Goal: Task Accomplishment & Management: Use online tool/utility

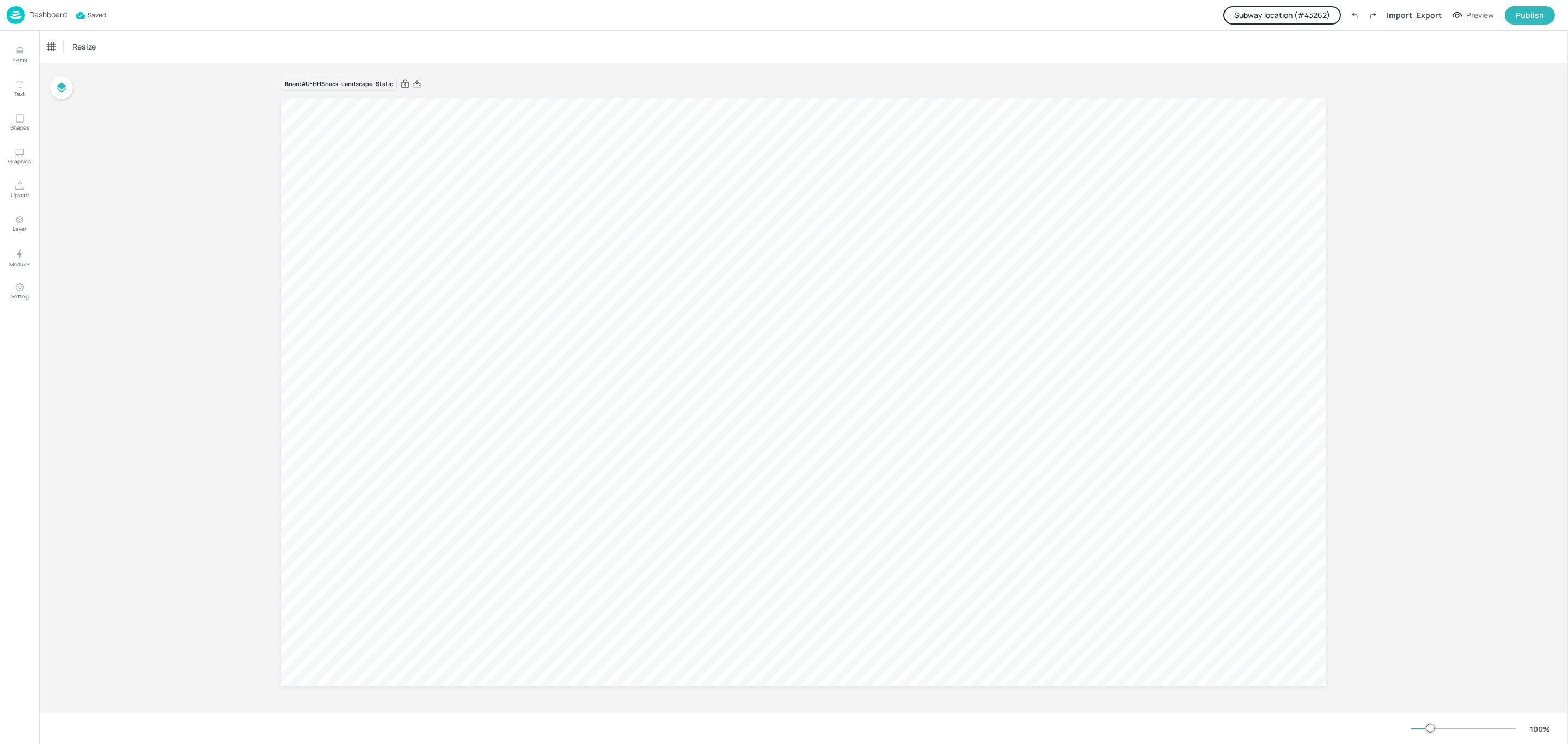
click at [1392, 17] on div "Import" at bounding box center [1400, 15] width 26 height 12
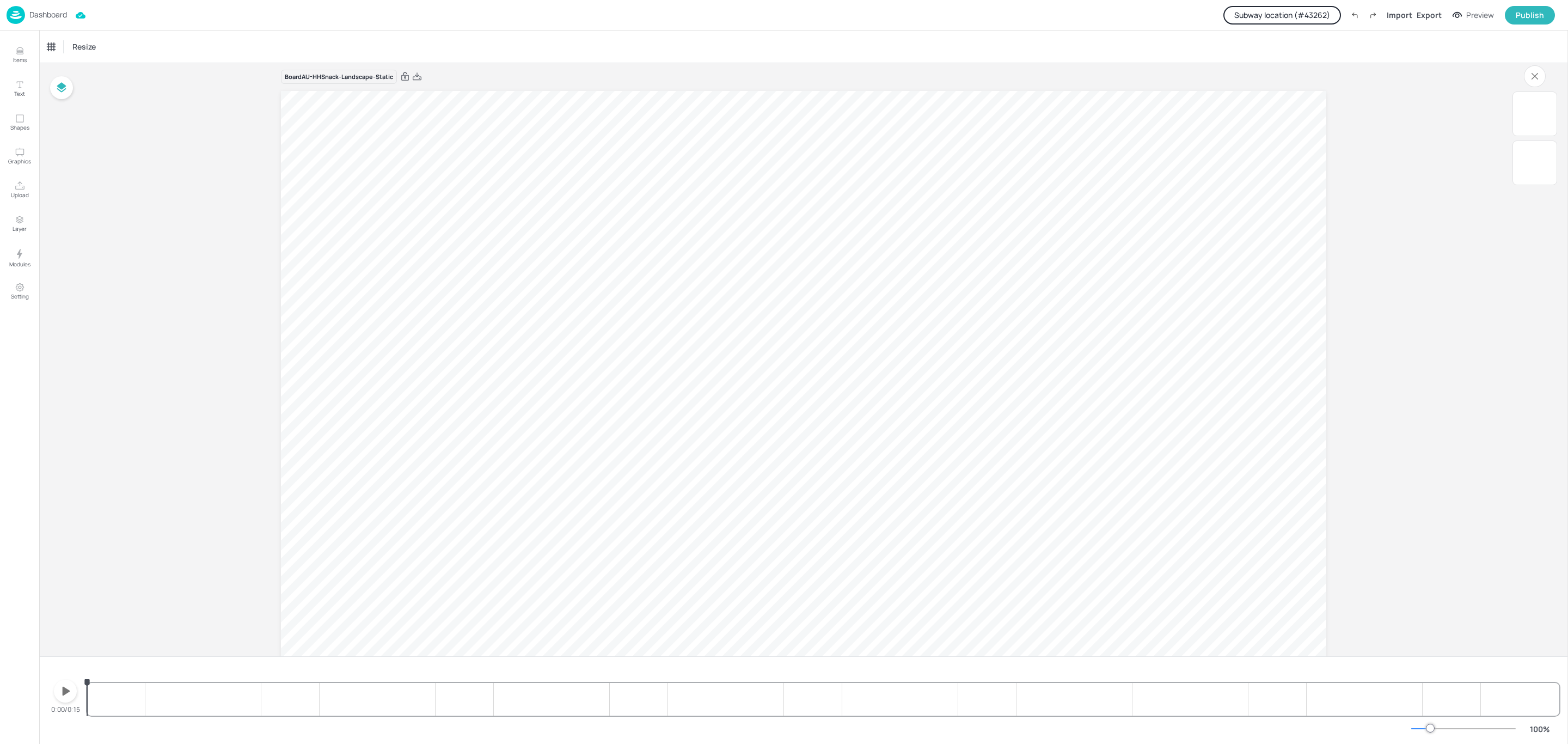
scroll to position [57, 0]
click at [68, 690] on icon "button" at bounding box center [66, 691] width 8 height 9
click at [68, 690] on icon "button" at bounding box center [66, 691] width 9 height 10
click at [1177, 260] on span "4.5" at bounding box center [1150, 263] width 144 height 121
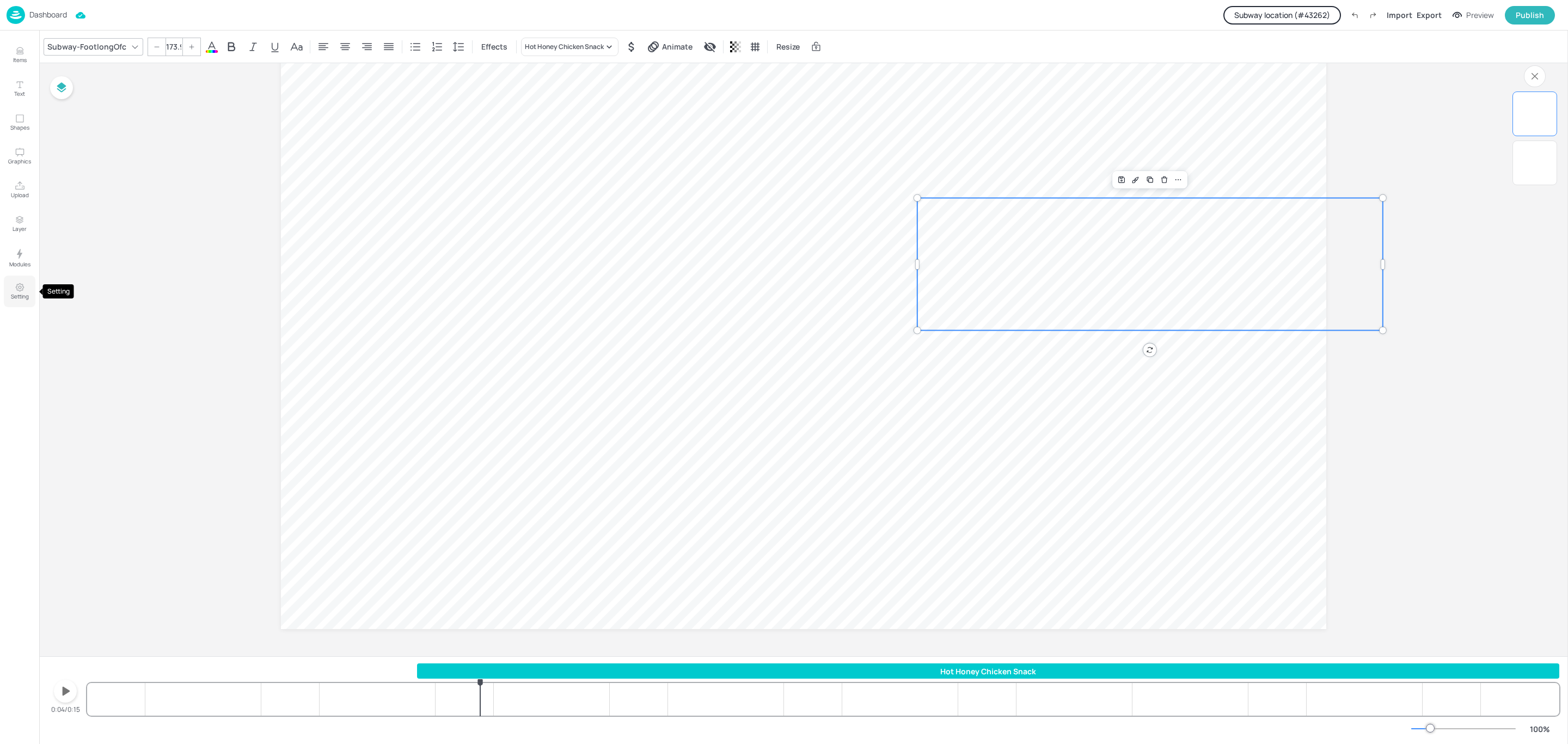
click at [21, 289] on icon "Setting" at bounding box center [19, 288] width 8 height 8
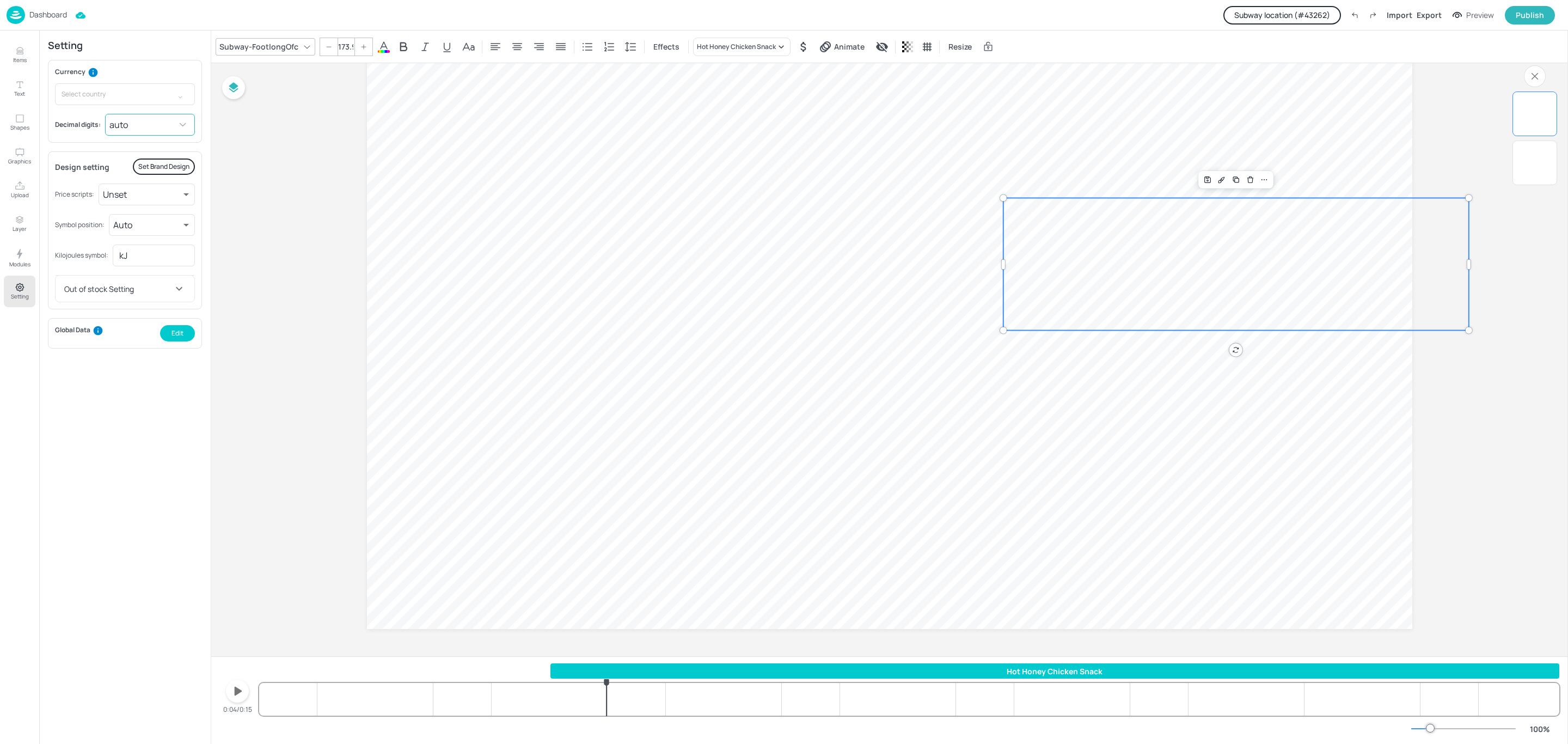
click at [173, 128] on body "Dashboard Subway location (# 43262 ) Import Export Preview Publish Items Text S…" at bounding box center [784, 372] width 1568 height 744
click at [163, 193] on li "0.00" at bounding box center [151, 190] width 88 height 19
type input "2"
click at [577, 672] on div "Hot Honey Chicken Snack" at bounding box center [1054, 671] width 1009 height 12
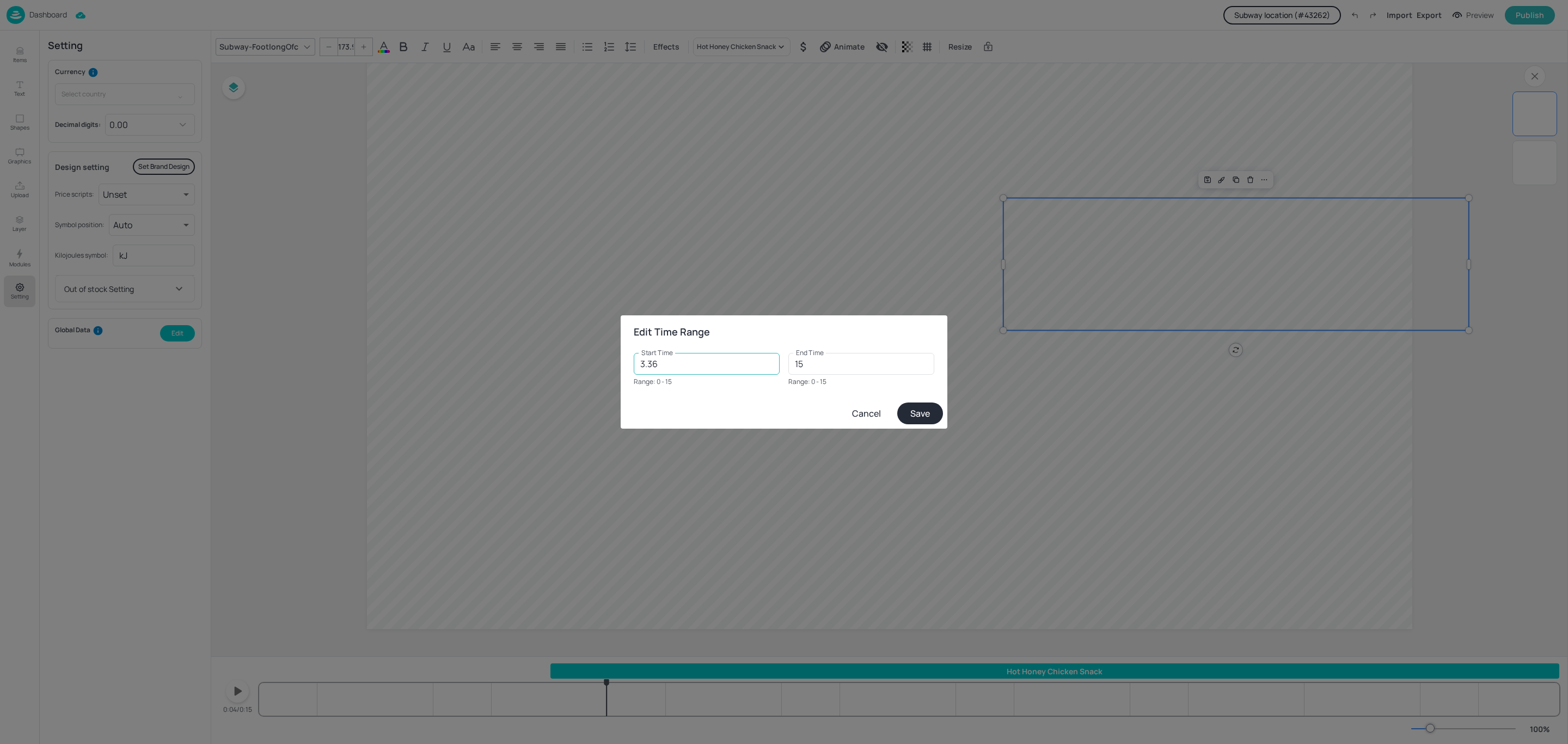
drag, startPoint x: 707, startPoint y: 364, endPoint x: 636, endPoint y: 362, distance: 71.0
click at [636, 362] on input "3.36" at bounding box center [706, 364] width 146 height 22
type input "0"
click at [921, 413] on button "Save" at bounding box center [920, 413] width 46 height 22
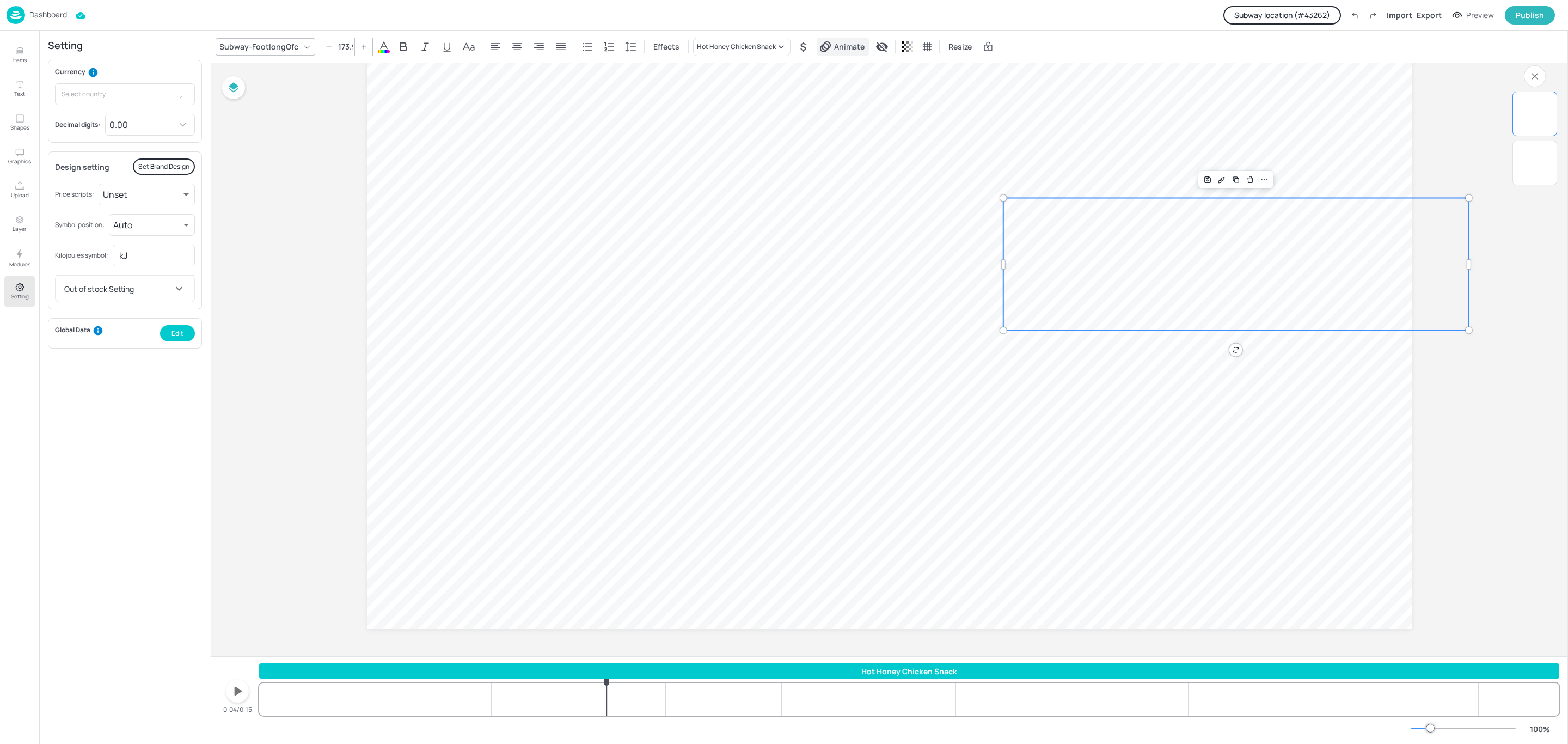
click at [820, 50] on icon at bounding box center [825, 46] width 11 height 11
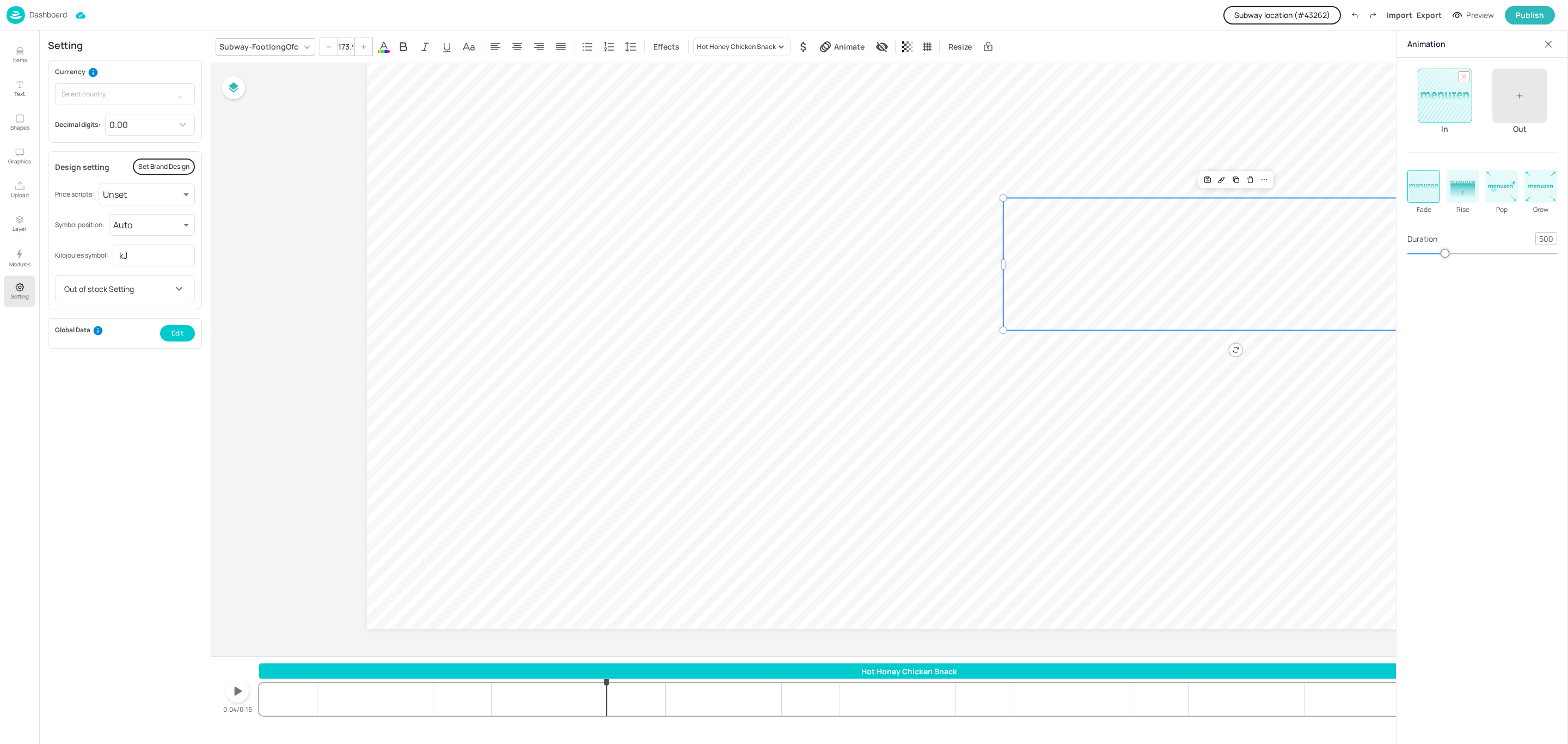
click at [1462, 79] on icon at bounding box center [1464, 77] width 8 height 8
click at [858, 412] on div at bounding box center [886, 336] width 1045 height 588
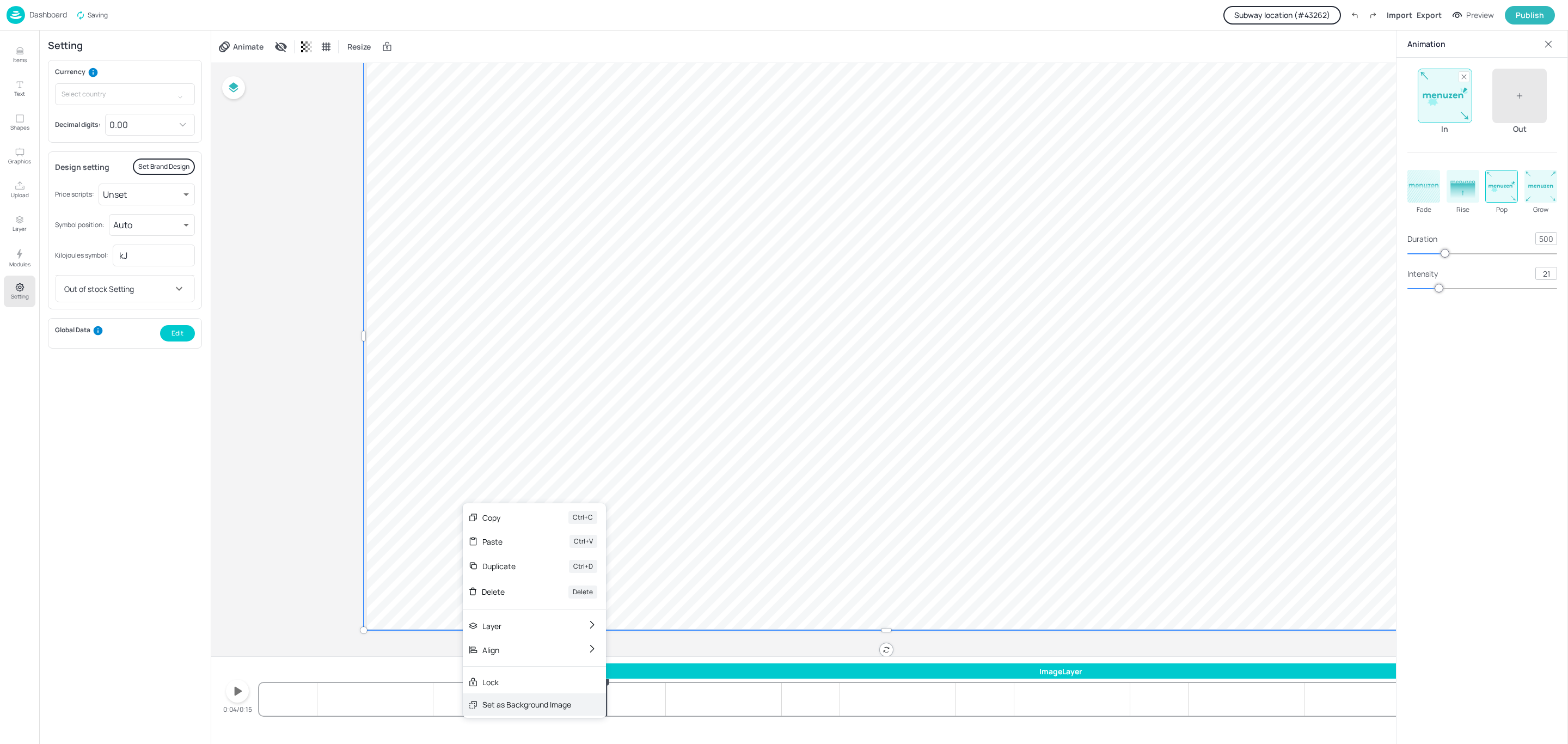
click at [496, 705] on div "Set as Background Image" at bounding box center [527, 705] width 89 height 12
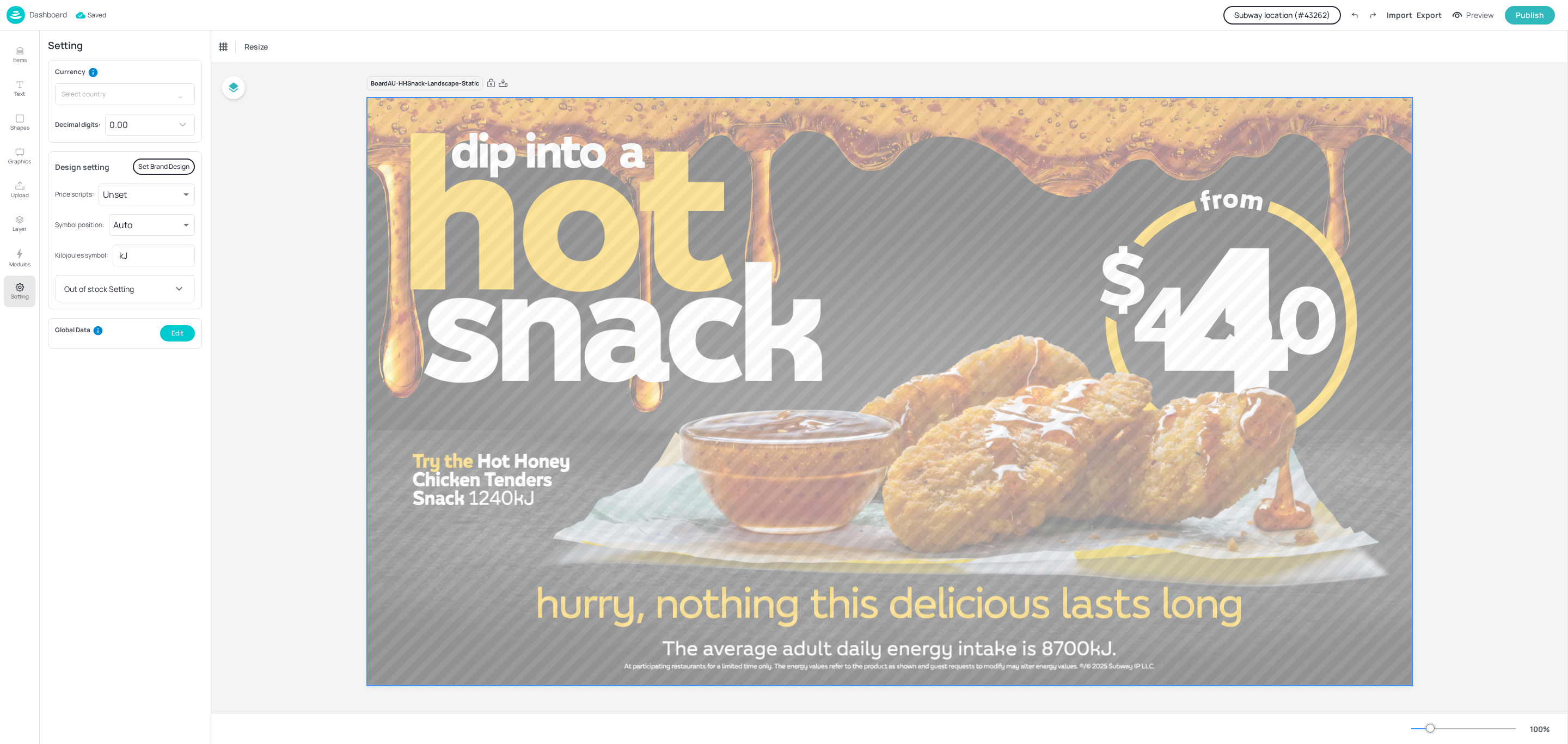
scroll to position [1, 0]
drag, startPoint x: 598, startPoint y: 496, endPoint x: 487, endPoint y: 518, distance: 113.2
click at [479, 523] on div at bounding box center [889, 391] width 1045 height 588
click at [647, 430] on div "Set Background as Image Layer" at bounding box center [625, 426] width 110 height 12
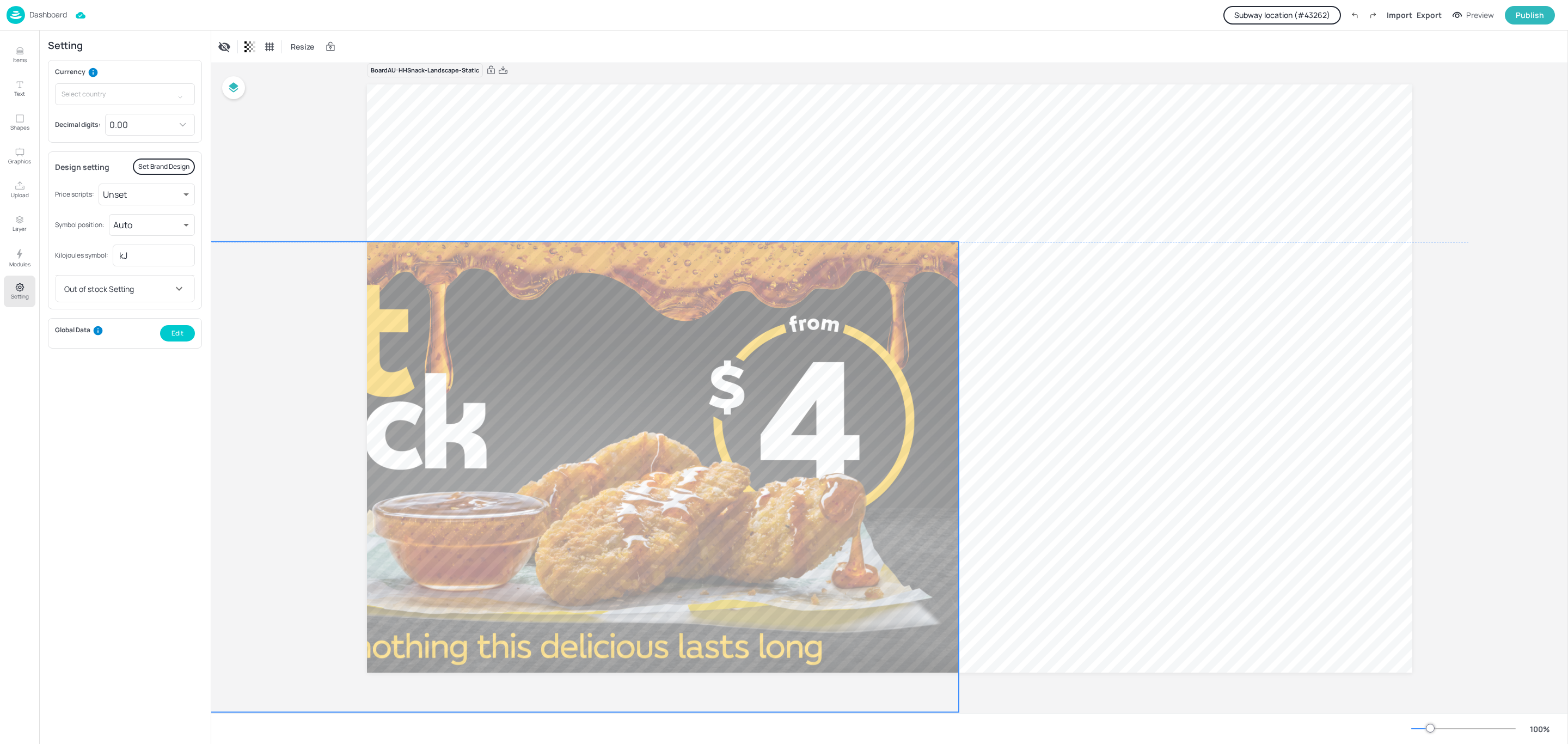
drag, startPoint x: 818, startPoint y: 373, endPoint x: 466, endPoint y: 444, distance: 359.1
click at [466, 444] on div at bounding box center [541, 477] width 837 height 471
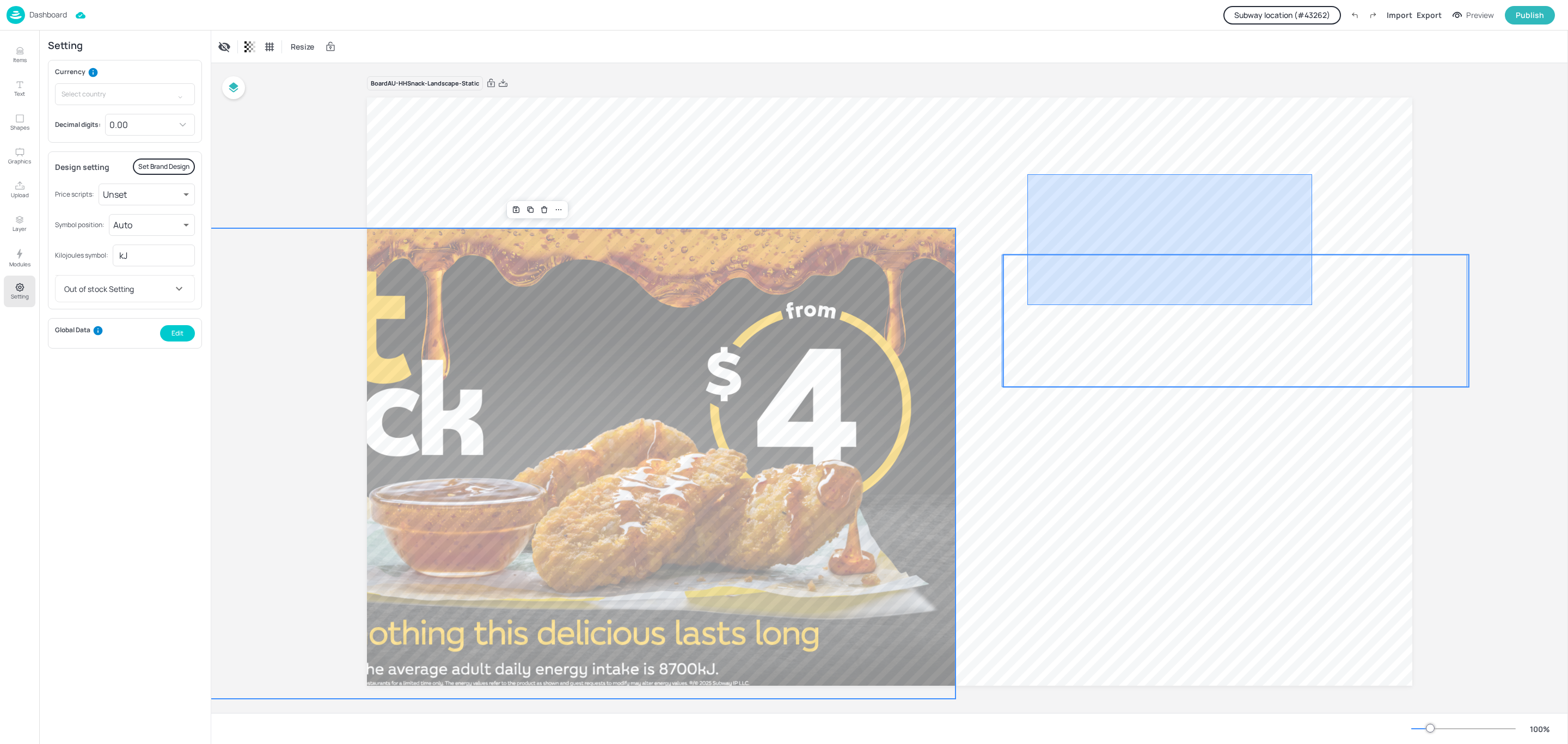
drag, startPoint x: 1223, startPoint y: 184, endPoint x: 1027, endPoint y: 311, distance: 233.5
click at [1027, 97] on div "4.50" at bounding box center [889, 97] width 1045 height 0
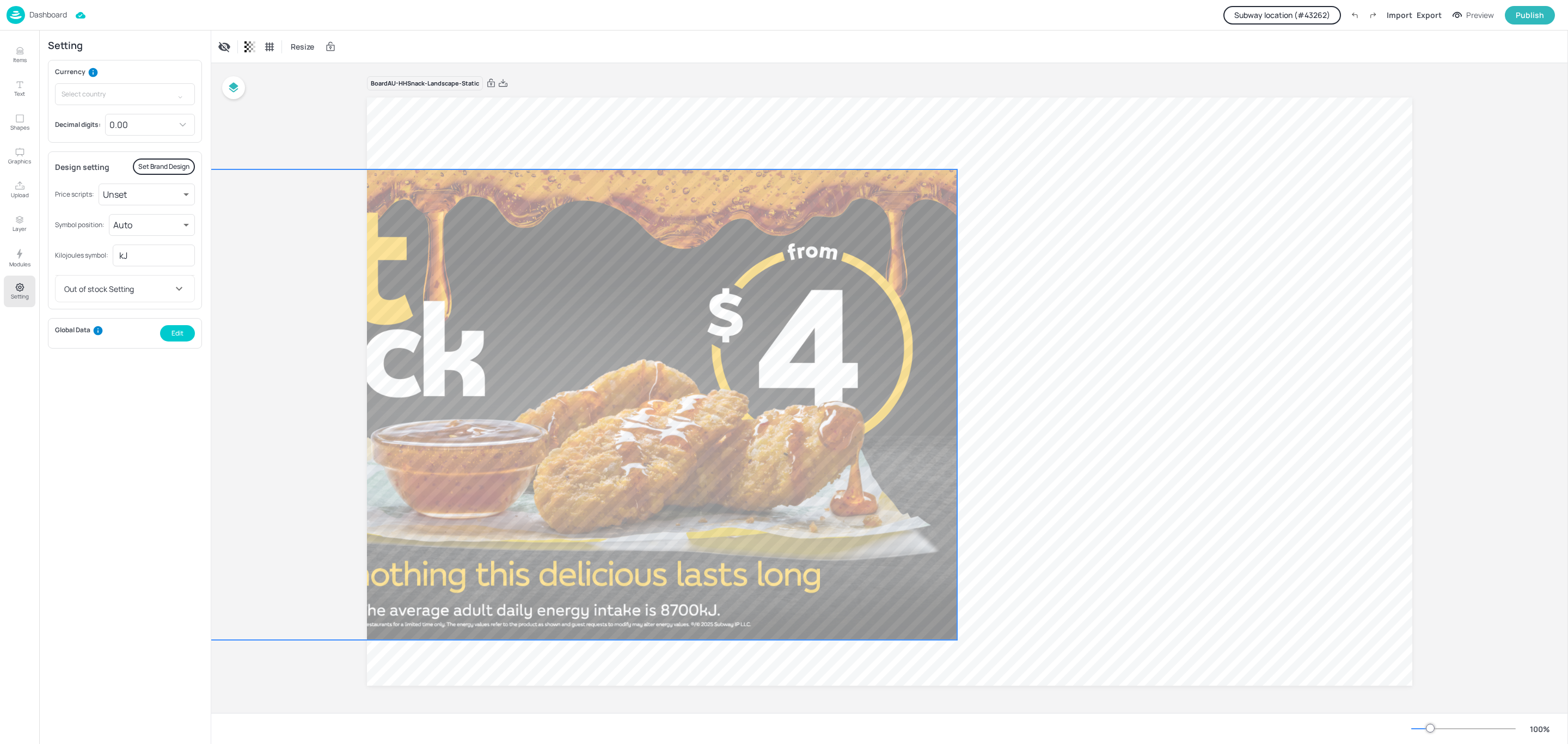
drag, startPoint x: 826, startPoint y: 435, endPoint x: 832, endPoint y: 337, distance: 98.2
click at [832, 337] on div at bounding box center [539, 405] width 837 height 471
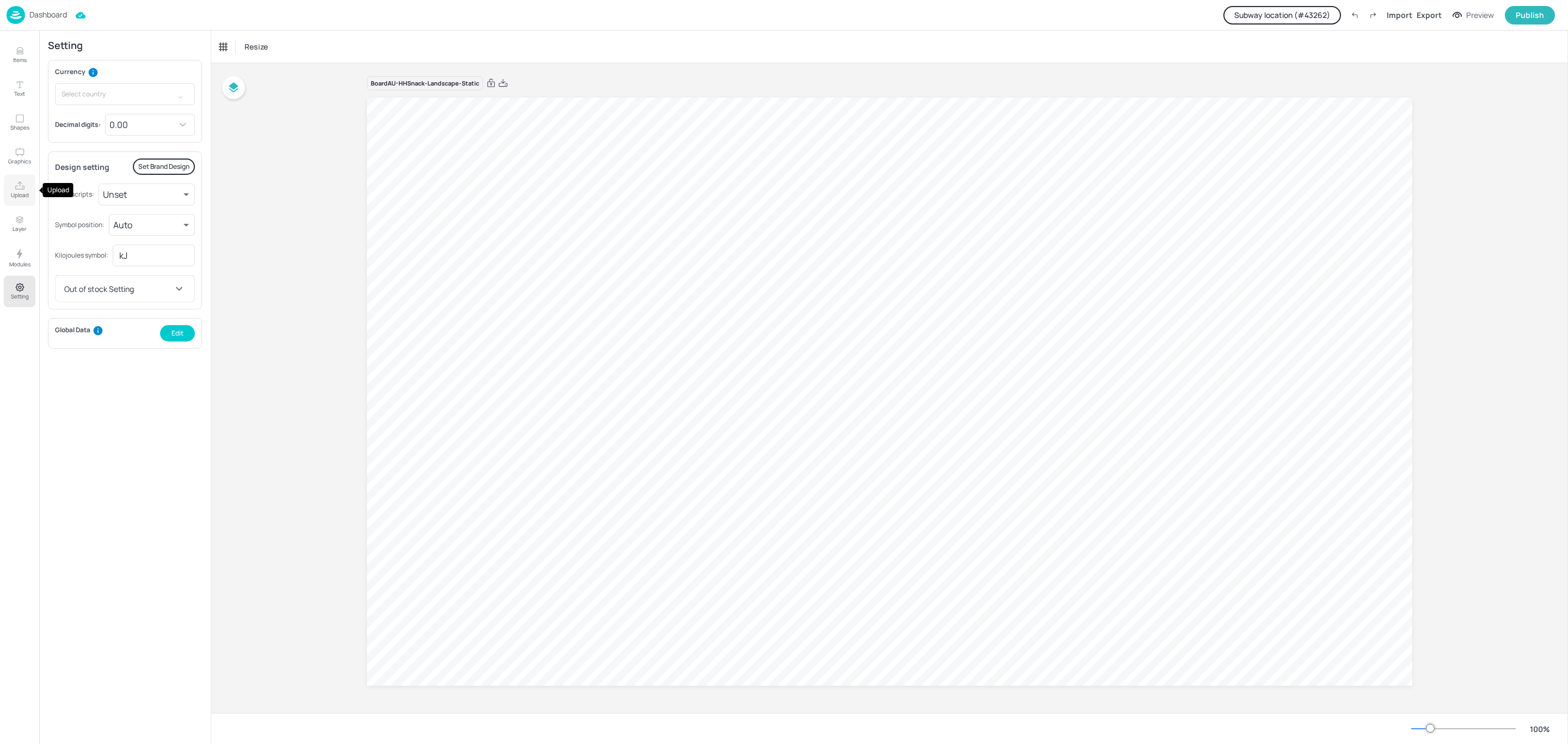
click at [22, 191] on p "Upload" at bounding box center [20, 195] width 18 height 8
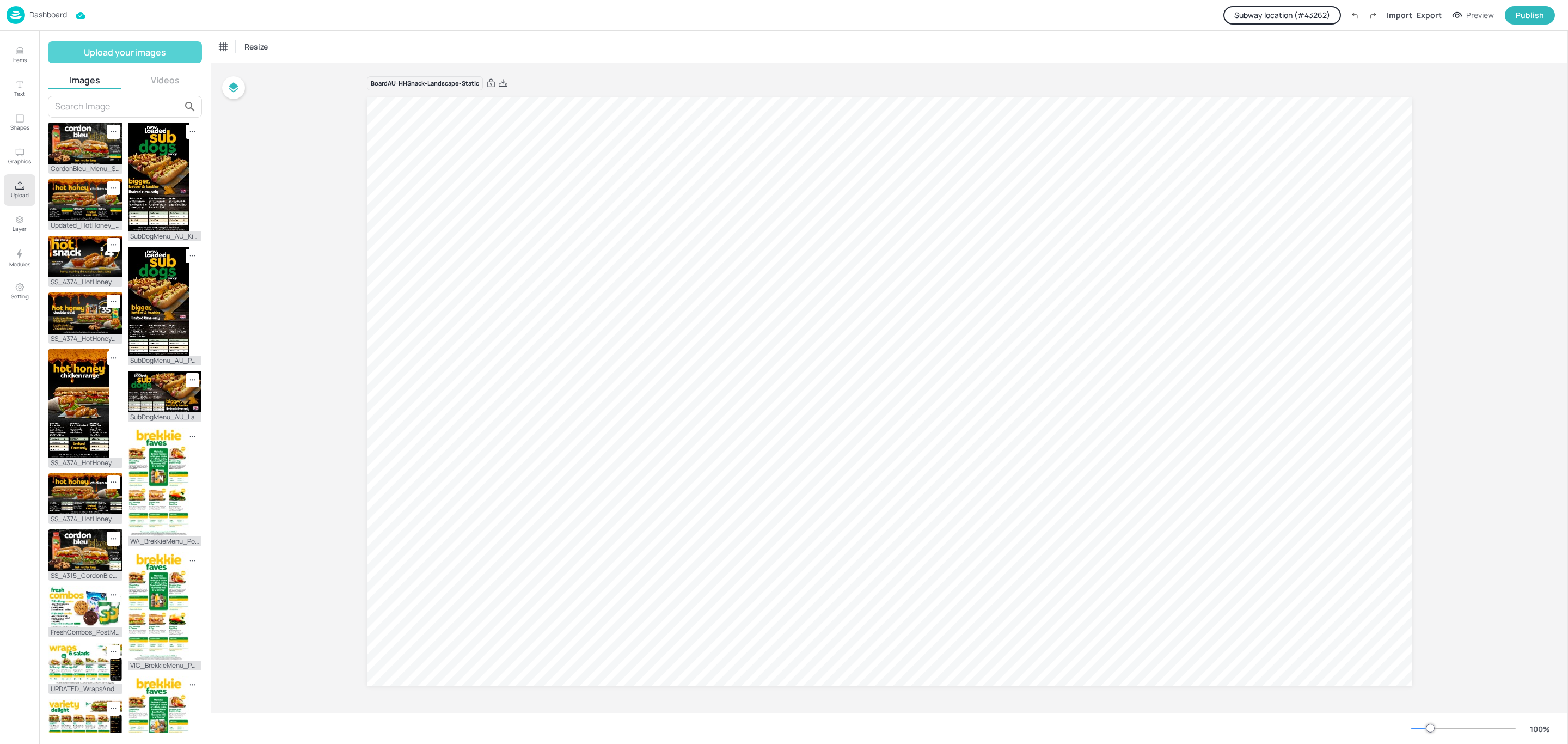
click at [134, 53] on button "Upload your images" at bounding box center [124, 52] width 154 height 22
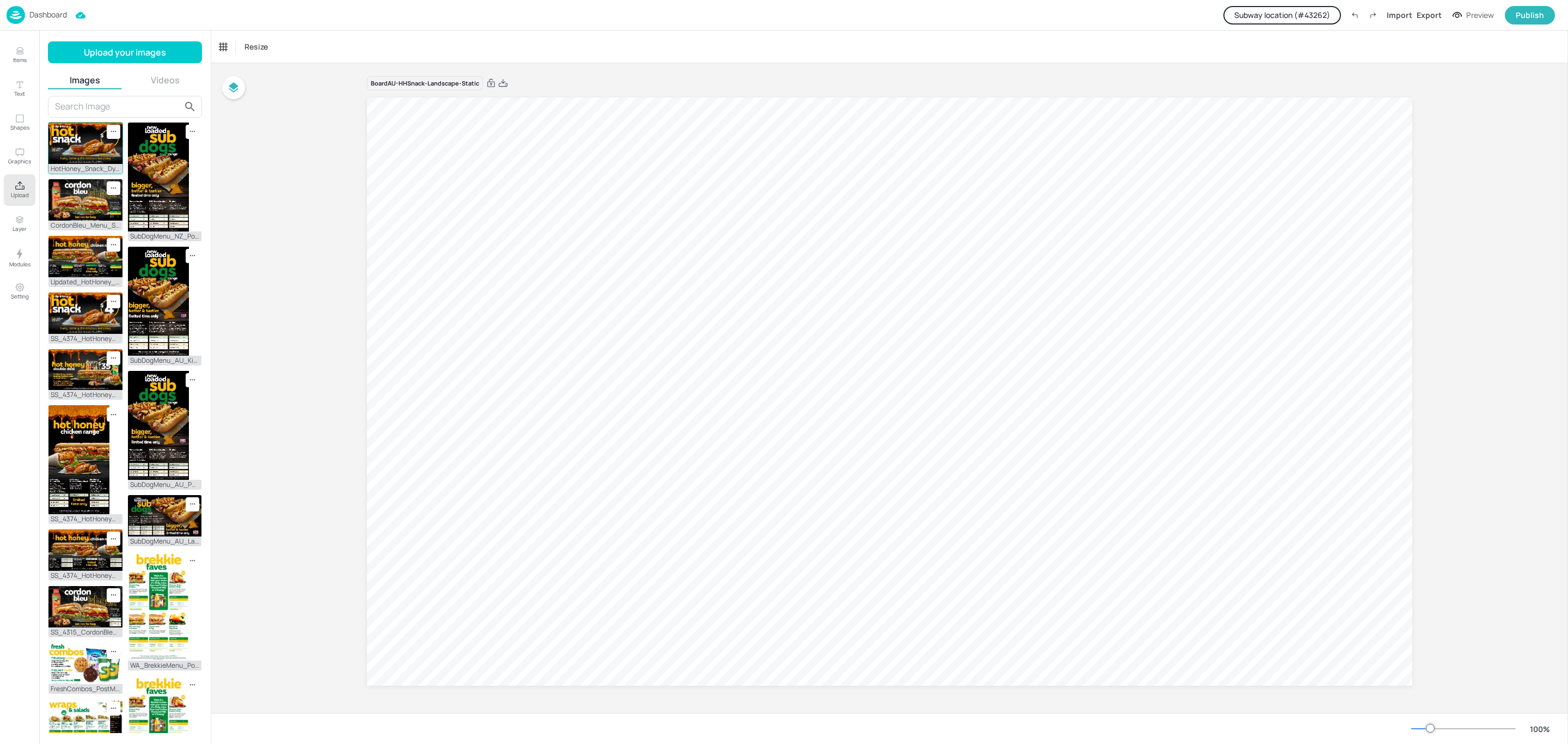
click at [84, 153] on img at bounding box center [85, 143] width 74 height 41
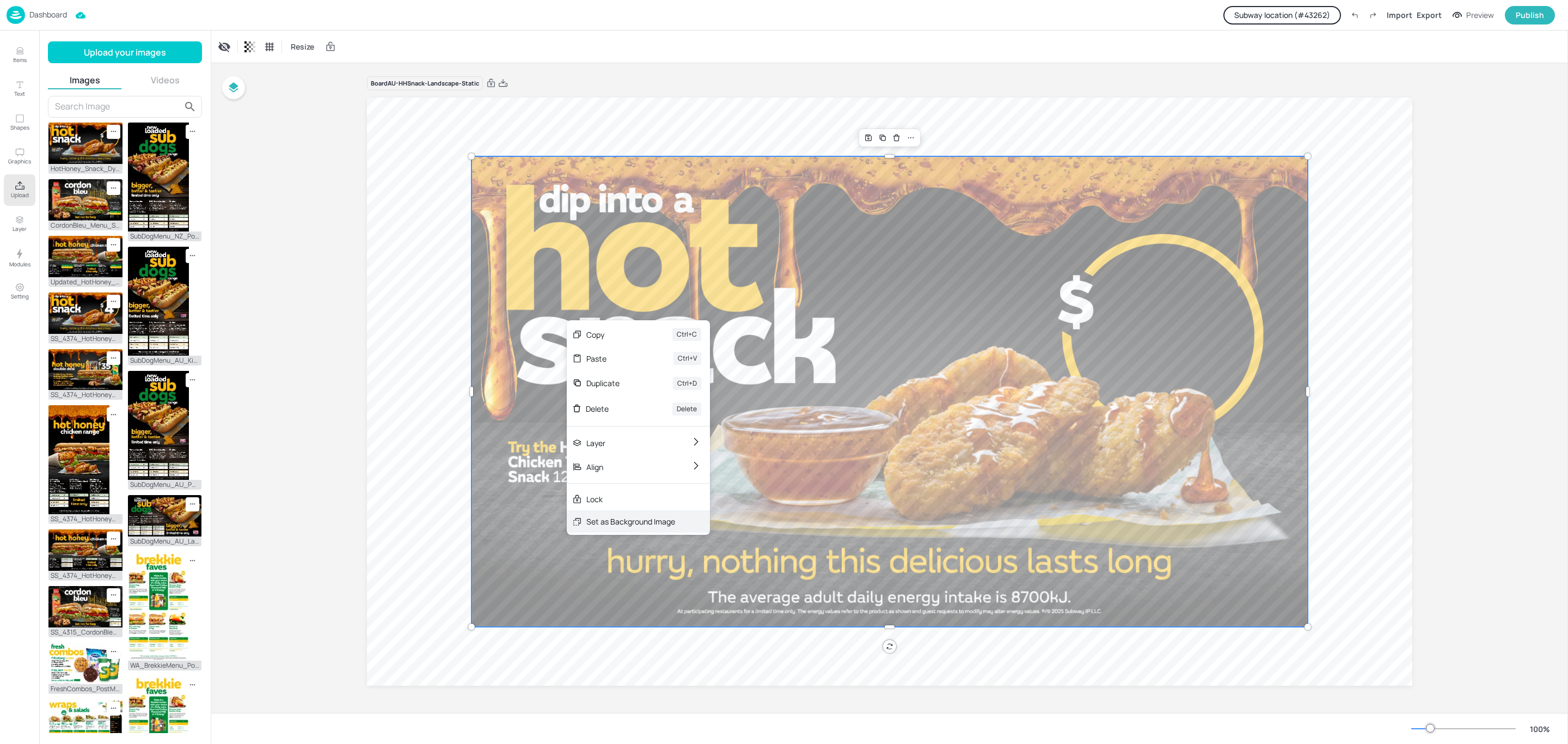
click at [624, 526] on div "Set as Background Image" at bounding box center [631, 522] width 89 height 12
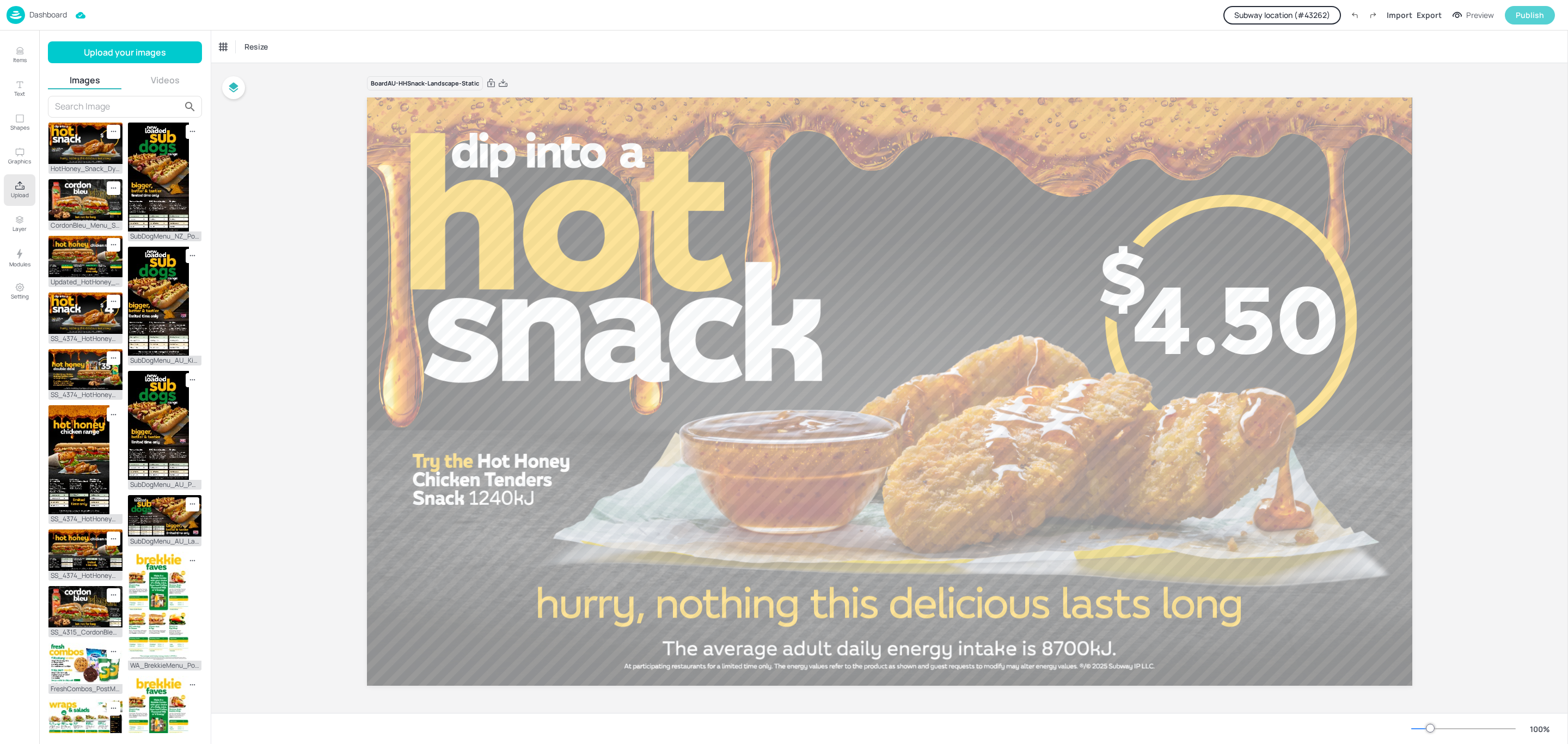
click at [1539, 19] on div "Publish" at bounding box center [1530, 15] width 28 height 12
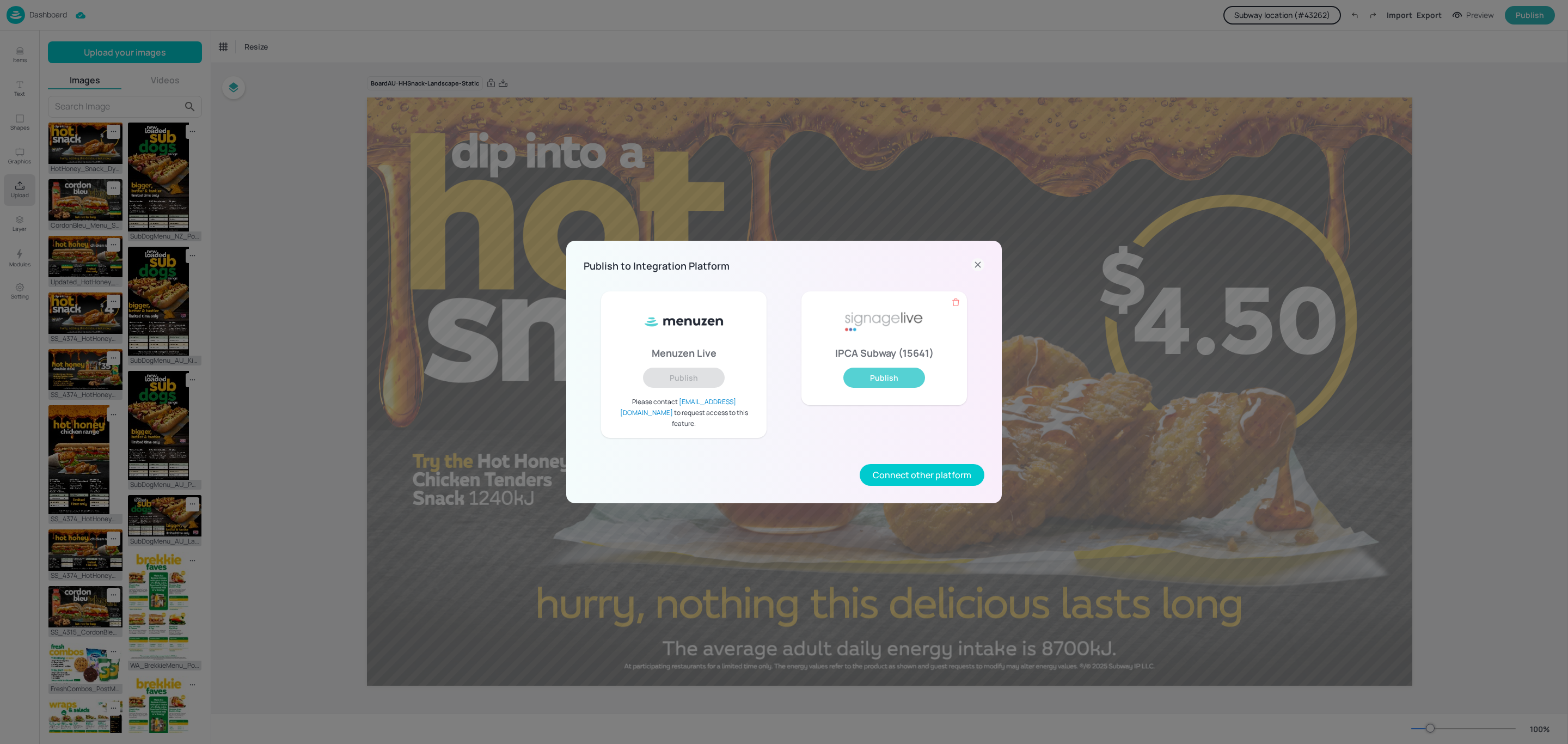
click at [877, 386] on button "Publish" at bounding box center [884, 377] width 82 height 20
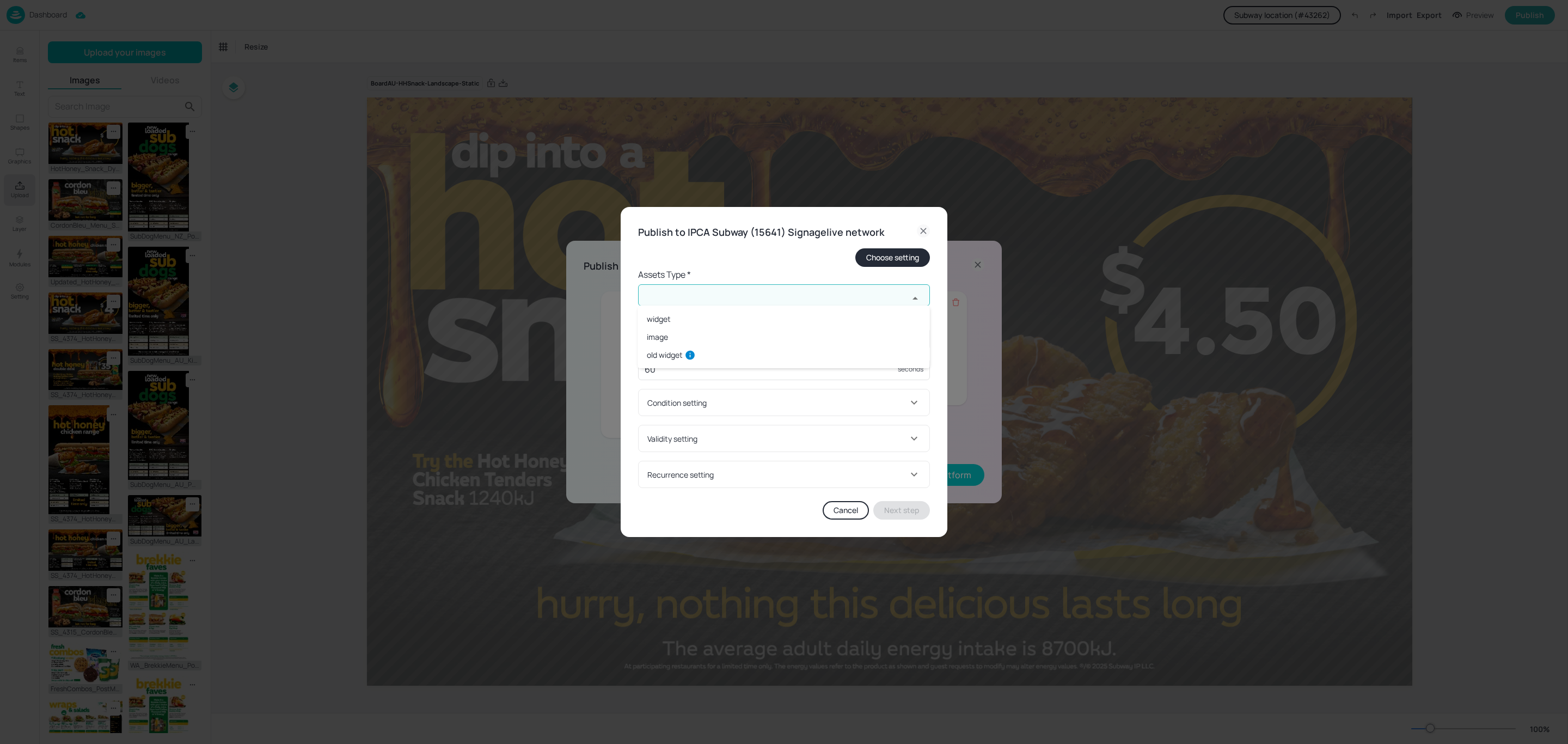
click at [760, 297] on input "text" at bounding box center [773, 295] width 271 height 22
click at [660, 316] on li "widget" at bounding box center [784, 319] width 292 height 18
type input "widget"
click at [658, 340] on input "text" at bounding box center [773, 339] width 271 height 22
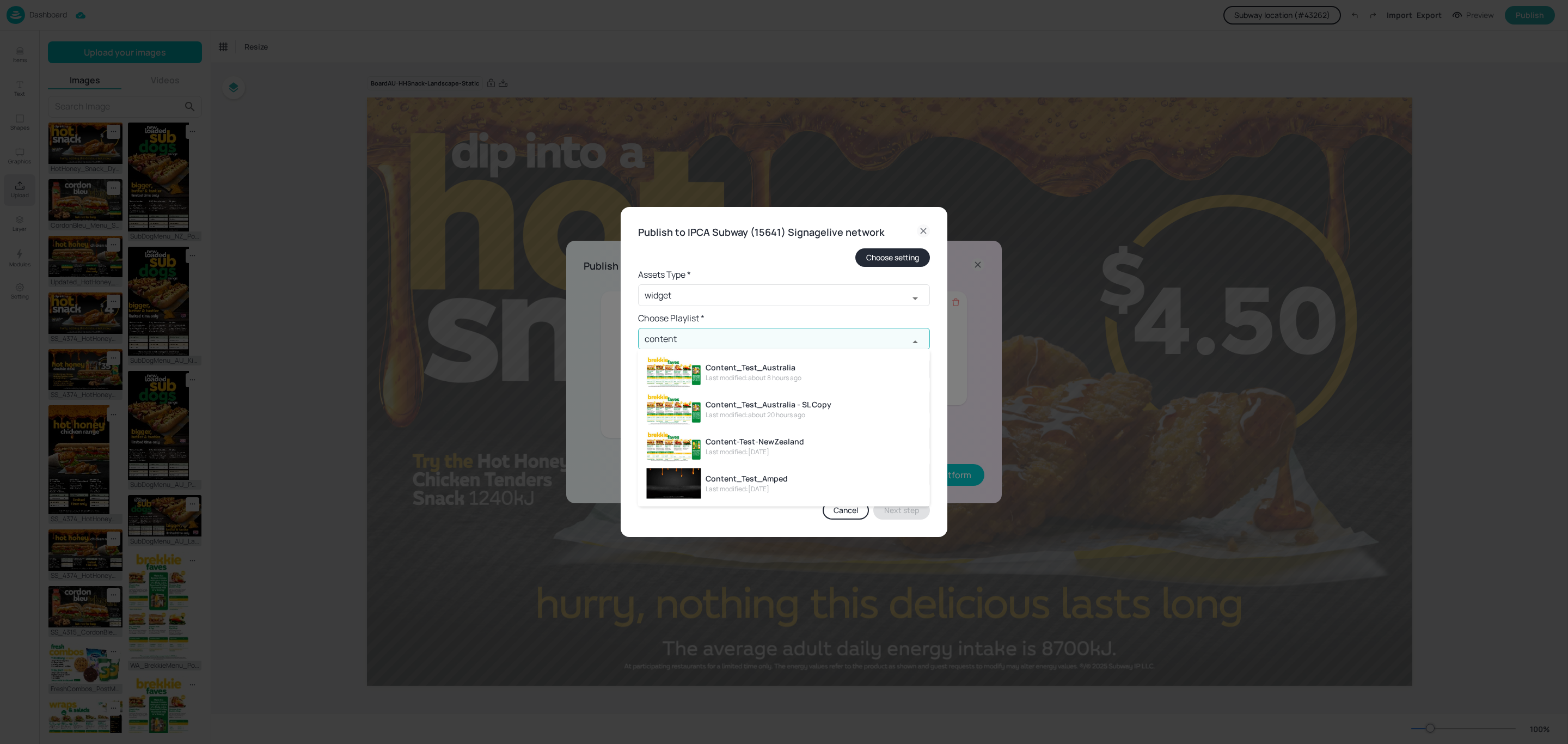
click at [789, 373] on div "Last modified: about 8 hours ago" at bounding box center [753, 377] width 96 height 10
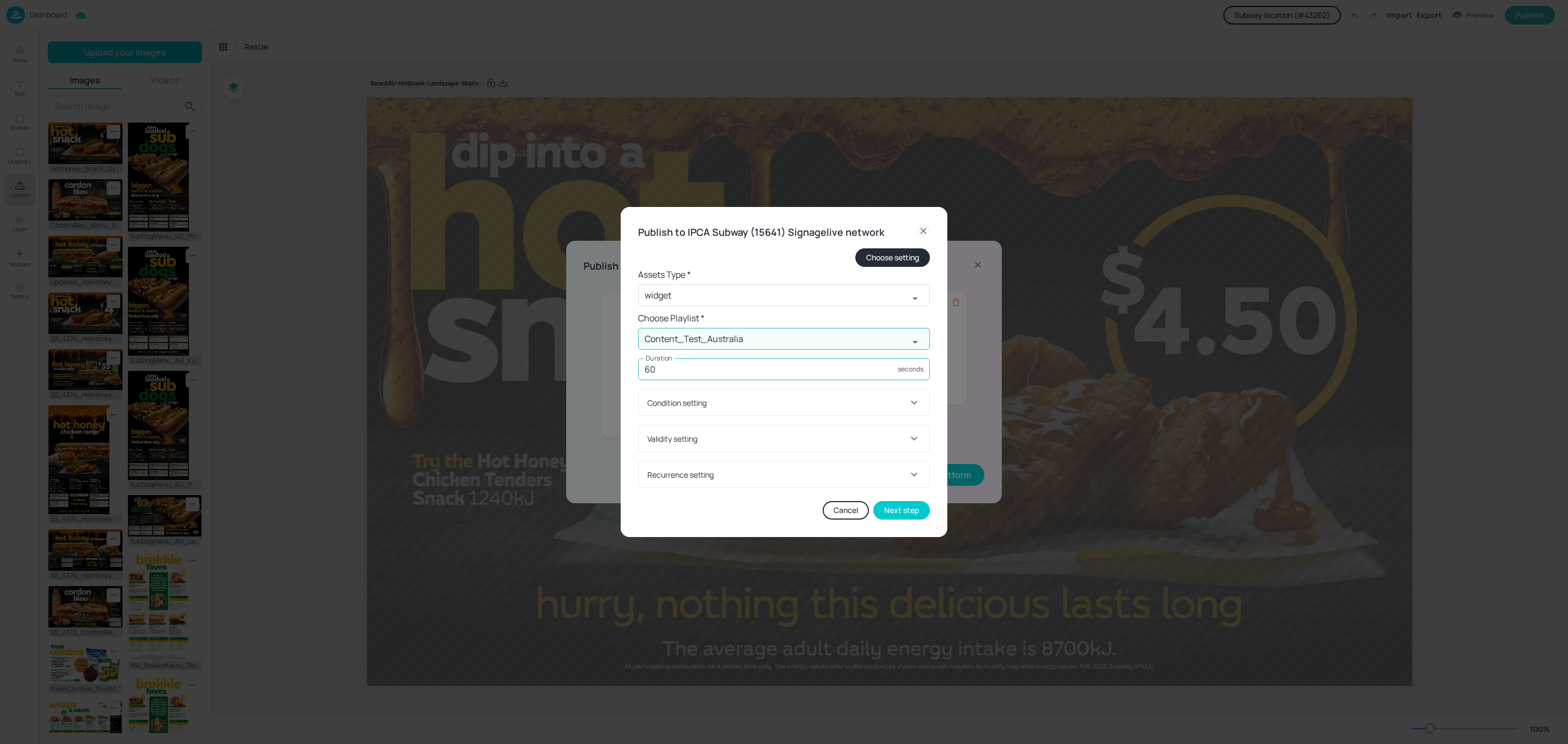
type input "Content_Test_Australia"
drag, startPoint x: 679, startPoint y: 366, endPoint x: 559, endPoint y: 406, distance: 126.5
click at [552, 407] on div "Publish to IPCA Subway (15641) Signagelive network Choose setting Assets Type *…" at bounding box center [784, 372] width 1568 height 744
type input "15"
click at [823, 400] on div "Condition setting" at bounding box center [777, 403] width 260 height 12
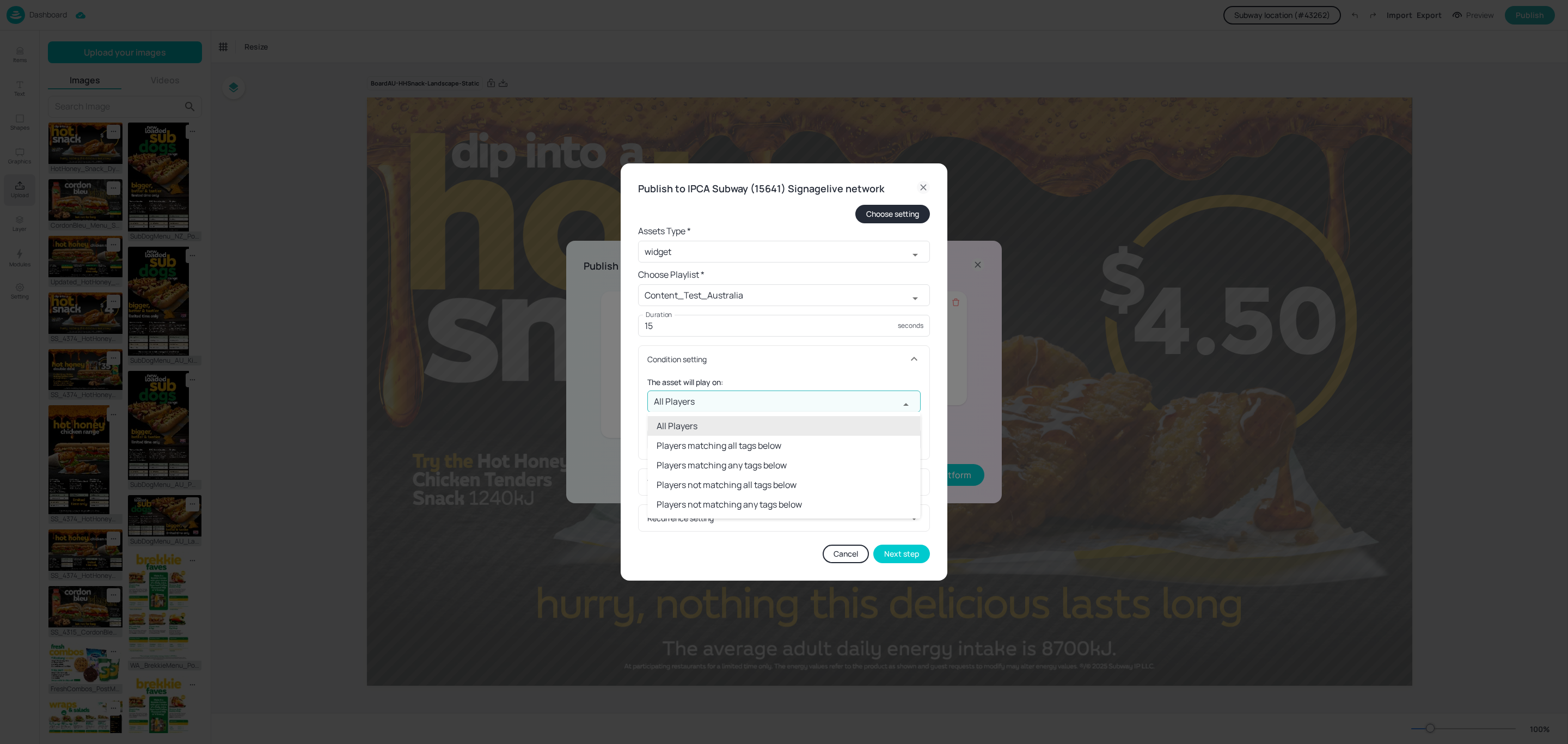
click at [807, 407] on input "All Players" at bounding box center [773, 402] width 252 height 22
click at [802, 432] on li "All Players" at bounding box center [784, 426] width 273 height 19
click at [802, 432] on input "text" at bounding box center [773, 440] width 252 height 22
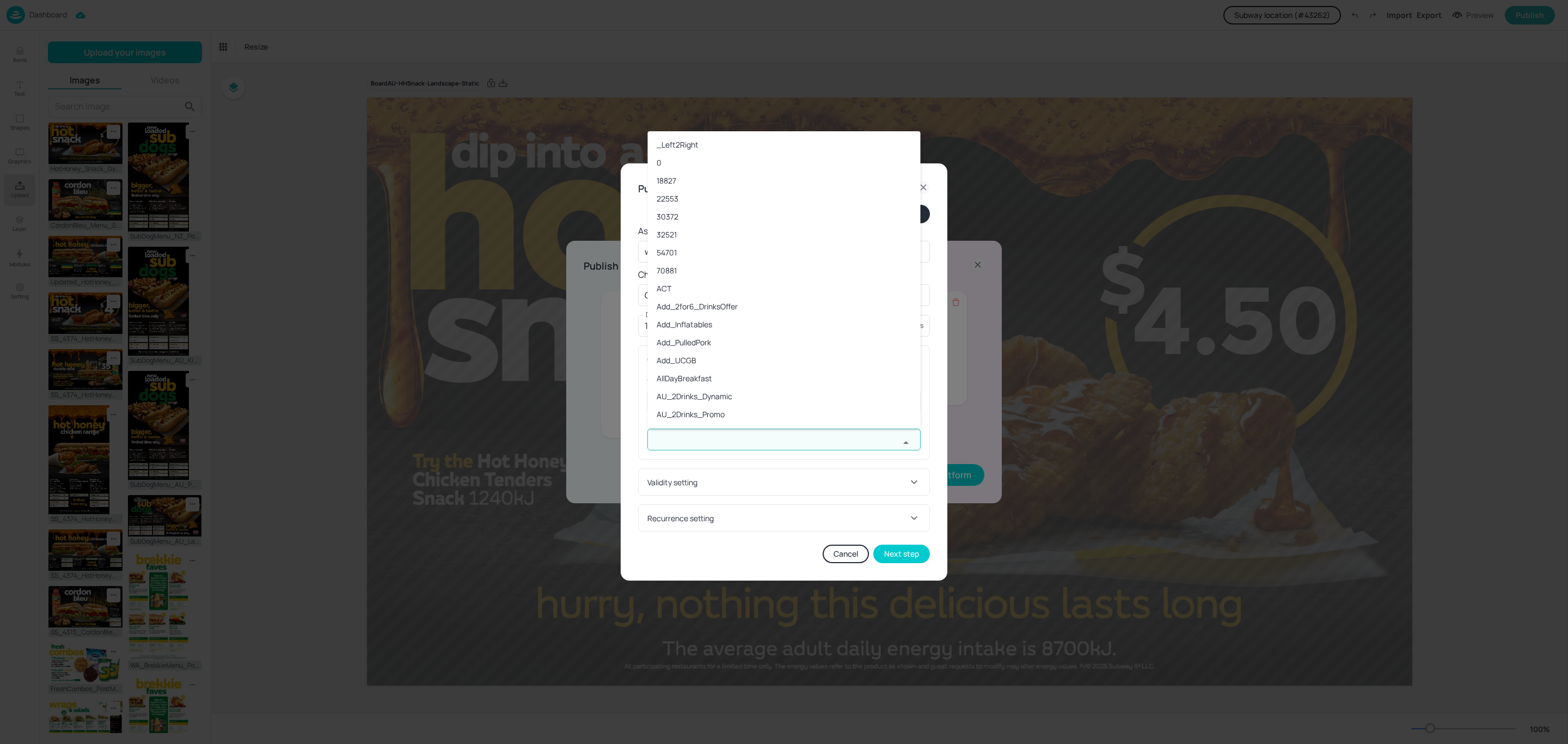
click at [747, 440] on input "text" at bounding box center [773, 440] width 252 height 22
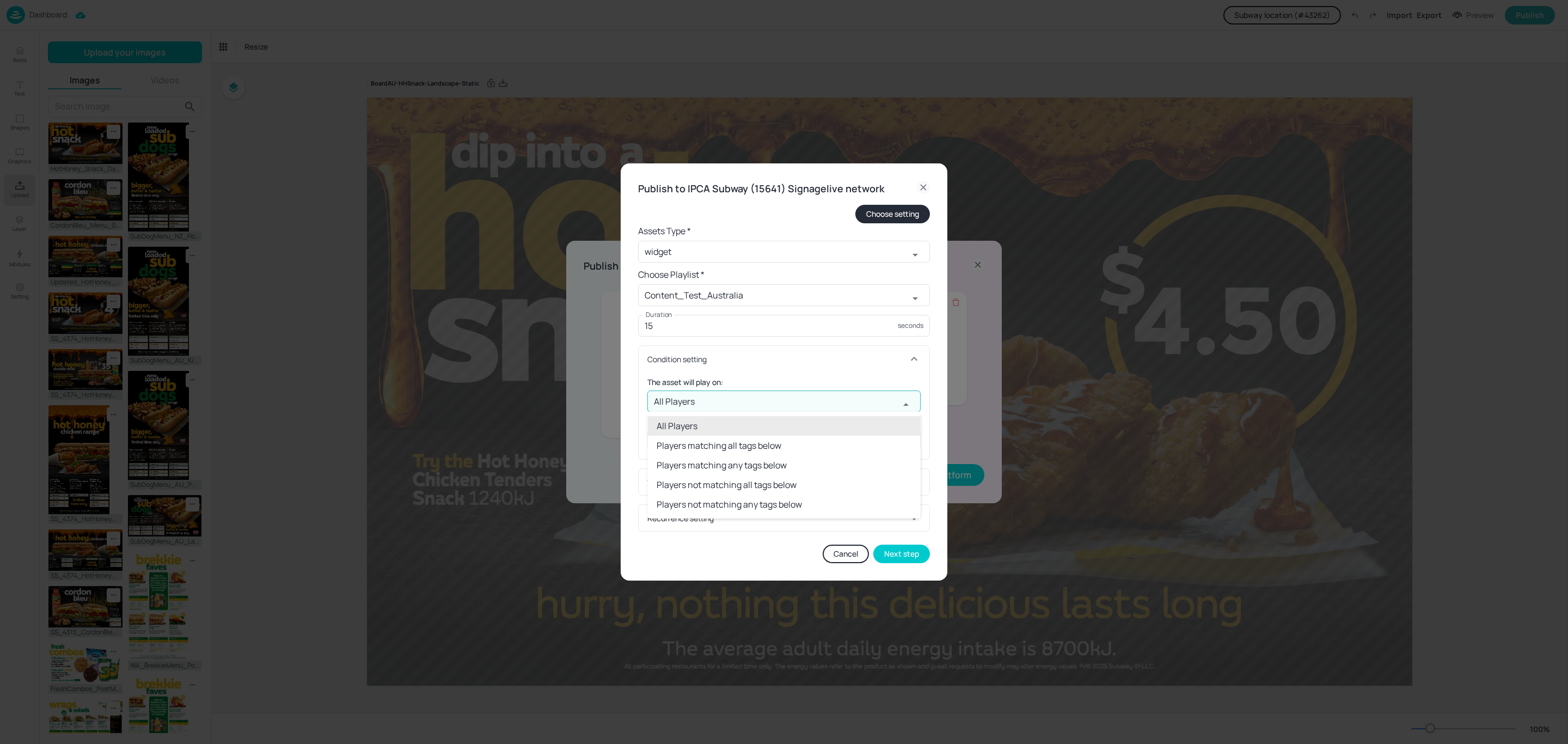
click at [737, 401] on input "All Players" at bounding box center [773, 402] width 252 height 22
click at [713, 444] on li "Players matching all tags below" at bounding box center [784, 445] width 273 height 19
type input "Players matching all tags below"
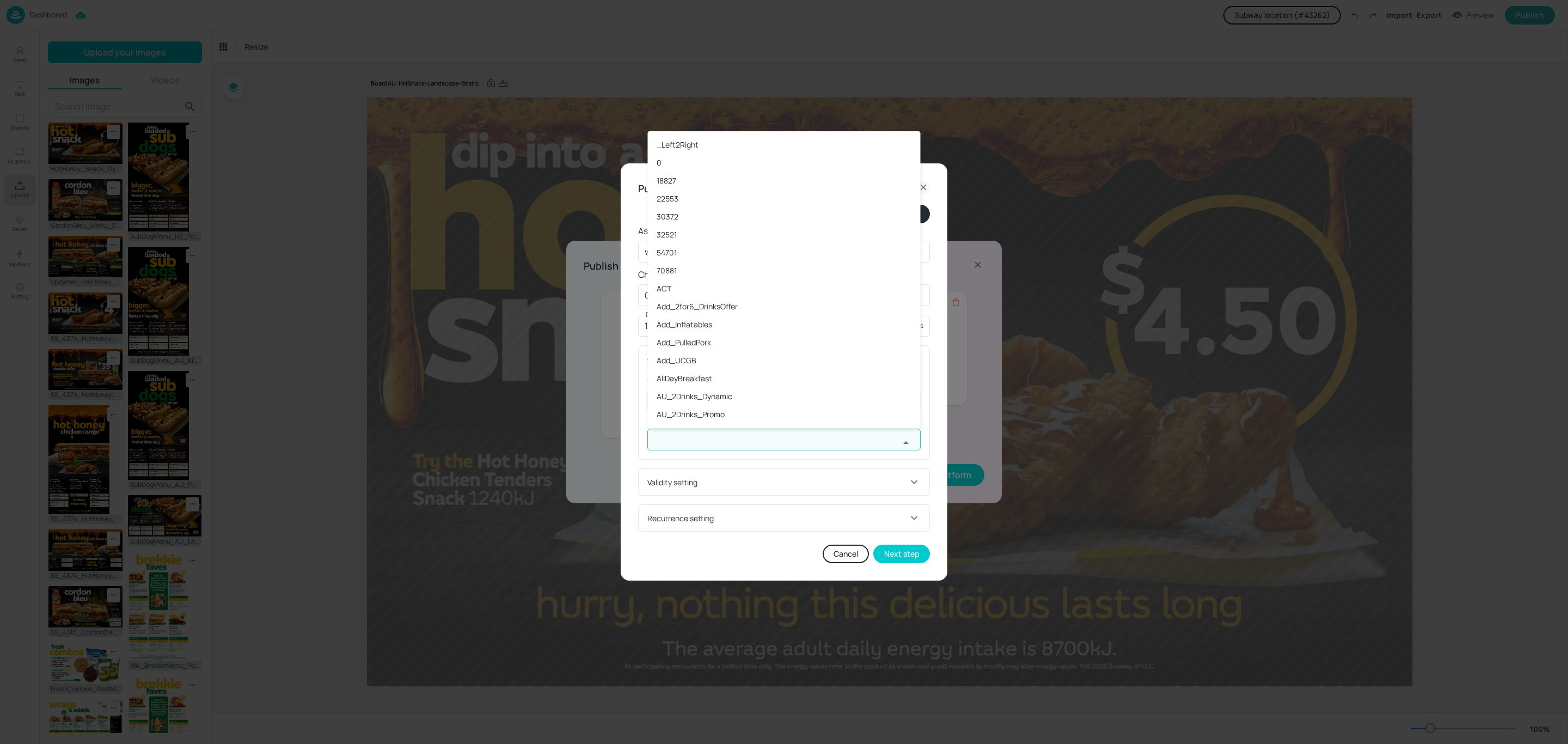
click at [707, 433] on input "text" at bounding box center [773, 440] width 252 height 22
type input "screen1"
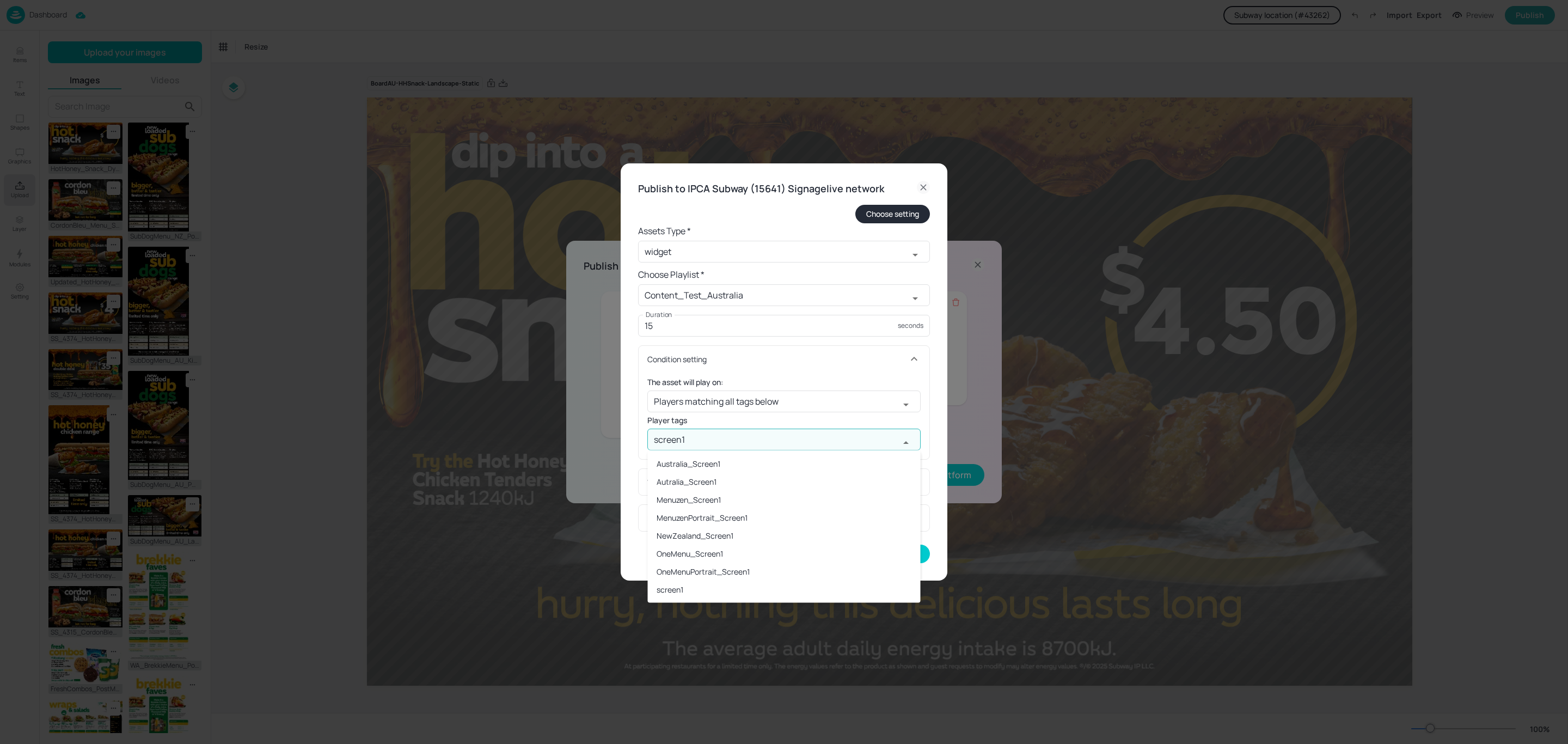
click at [698, 465] on li "Australia_Screen1" at bounding box center [784, 464] width 273 height 18
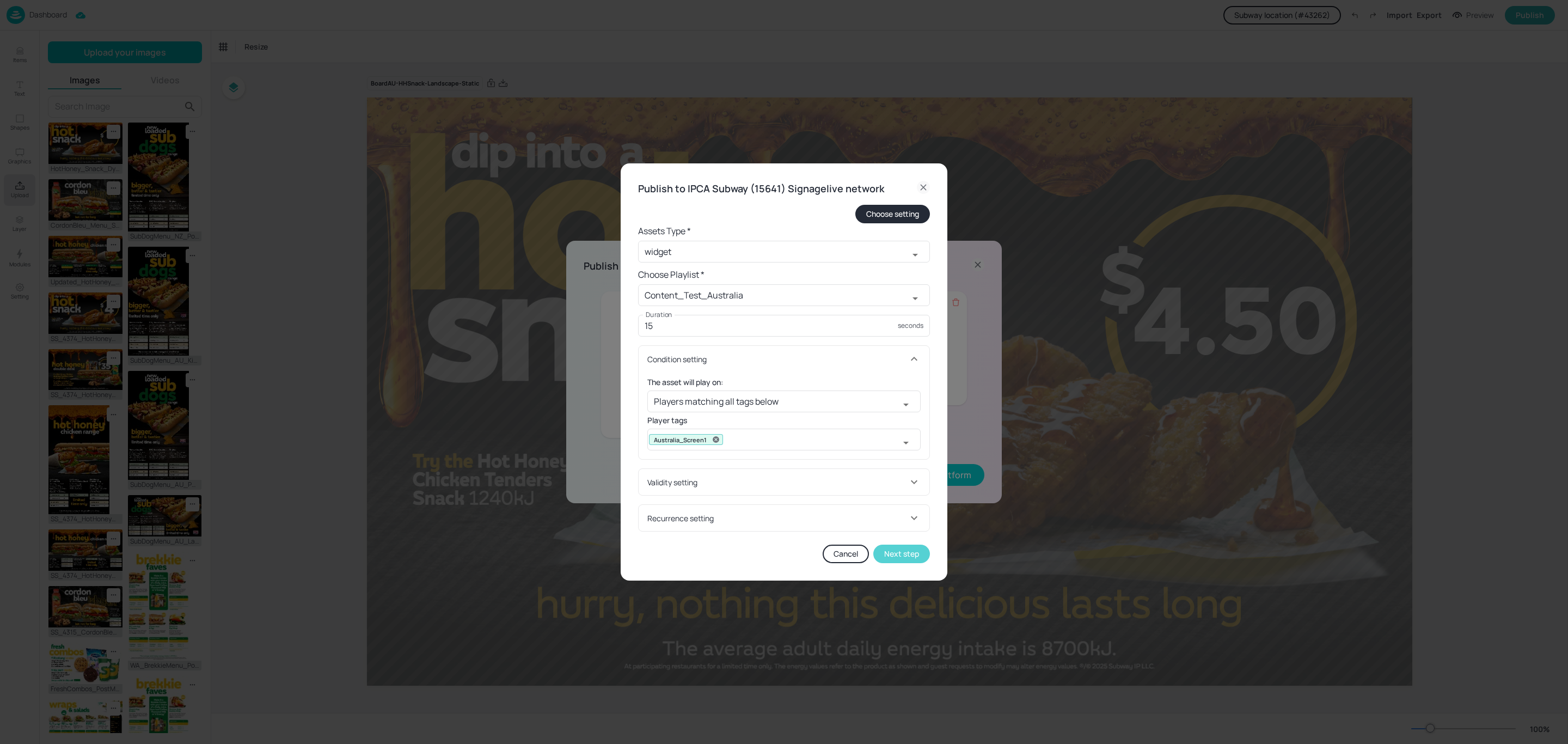
click at [915, 559] on button "Next step" at bounding box center [902, 554] width 57 height 19
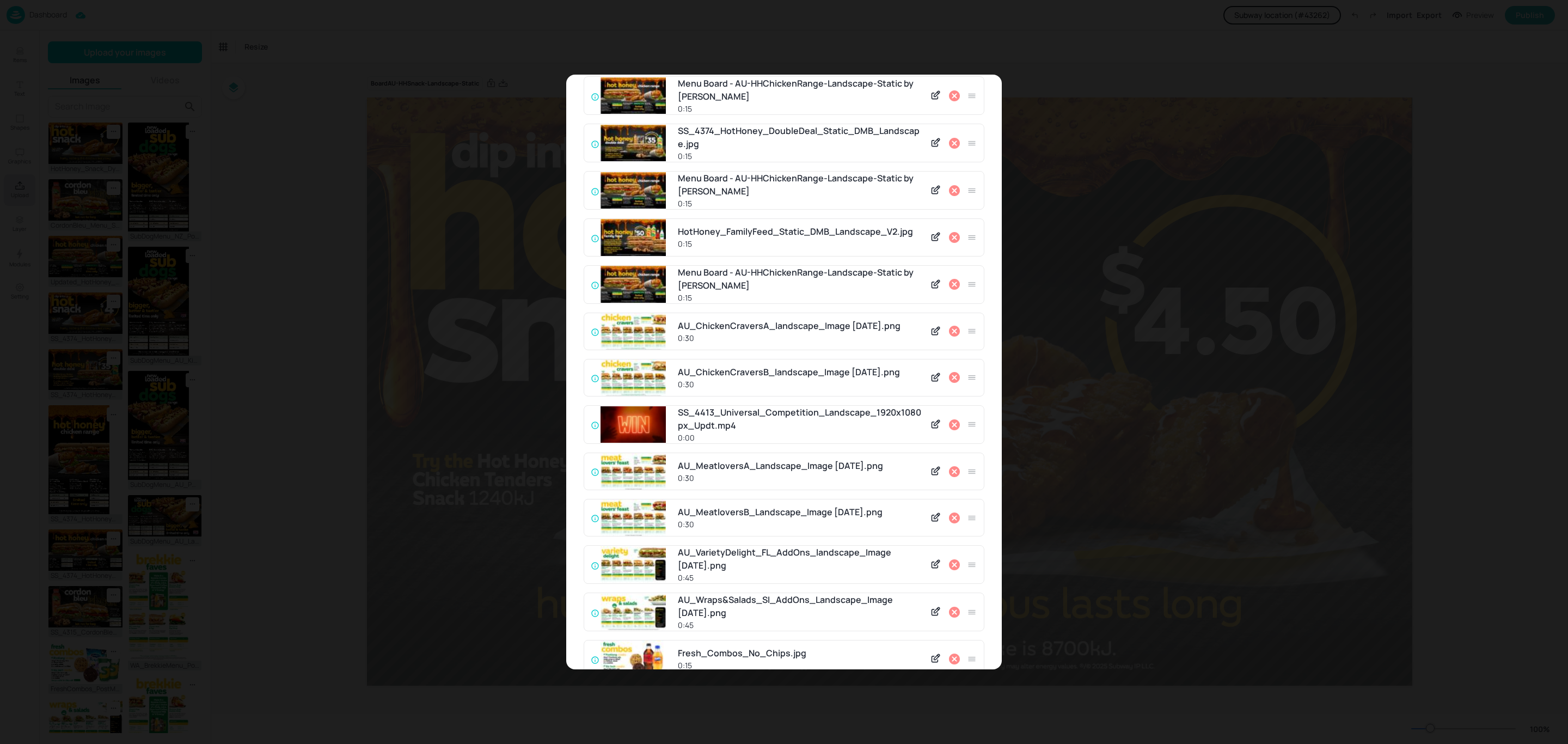
scroll to position [205, 0]
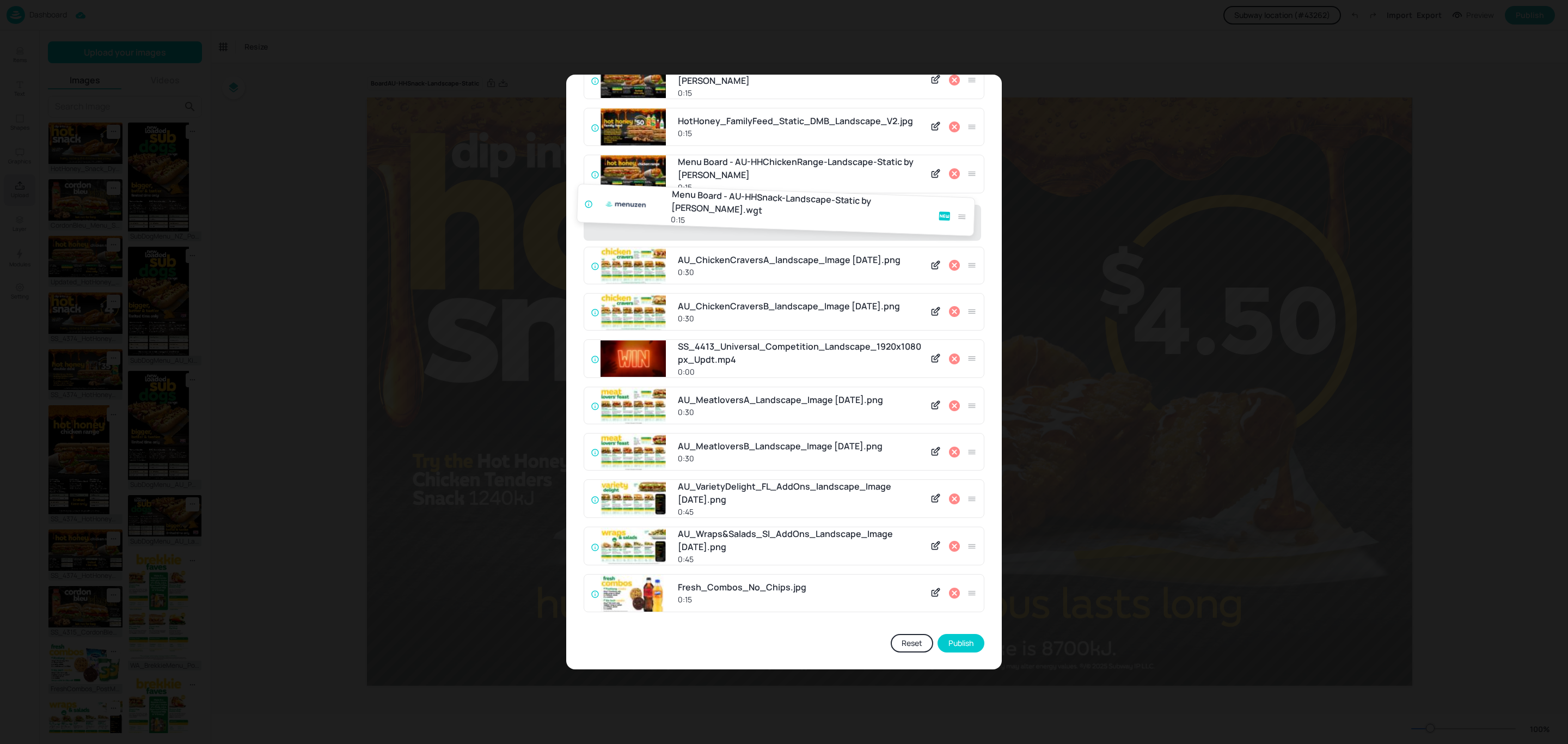
drag, startPoint x: 969, startPoint y: 594, endPoint x: 963, endPoint y: 201, distance: 393.0
click at [963, 201] on div "Menu Board - AU_BrekkieFaves_WA_Landscape_Image by Menuzen 0:45 Menu Board - AU…" at bounding box center [784, 269] width 401 height 702
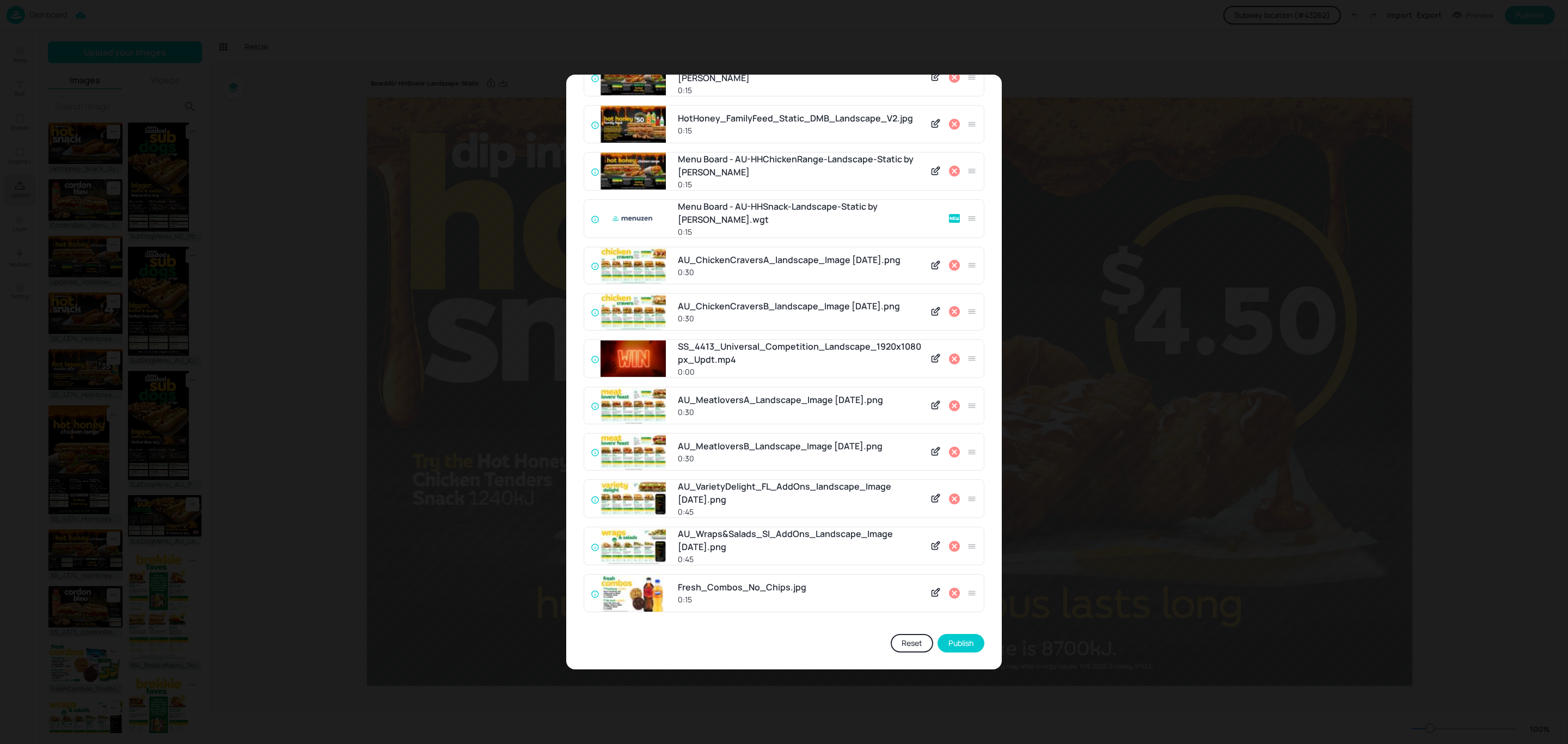
click at [930, 593] on icon at bounding box center [936, 592] width 12 height 11
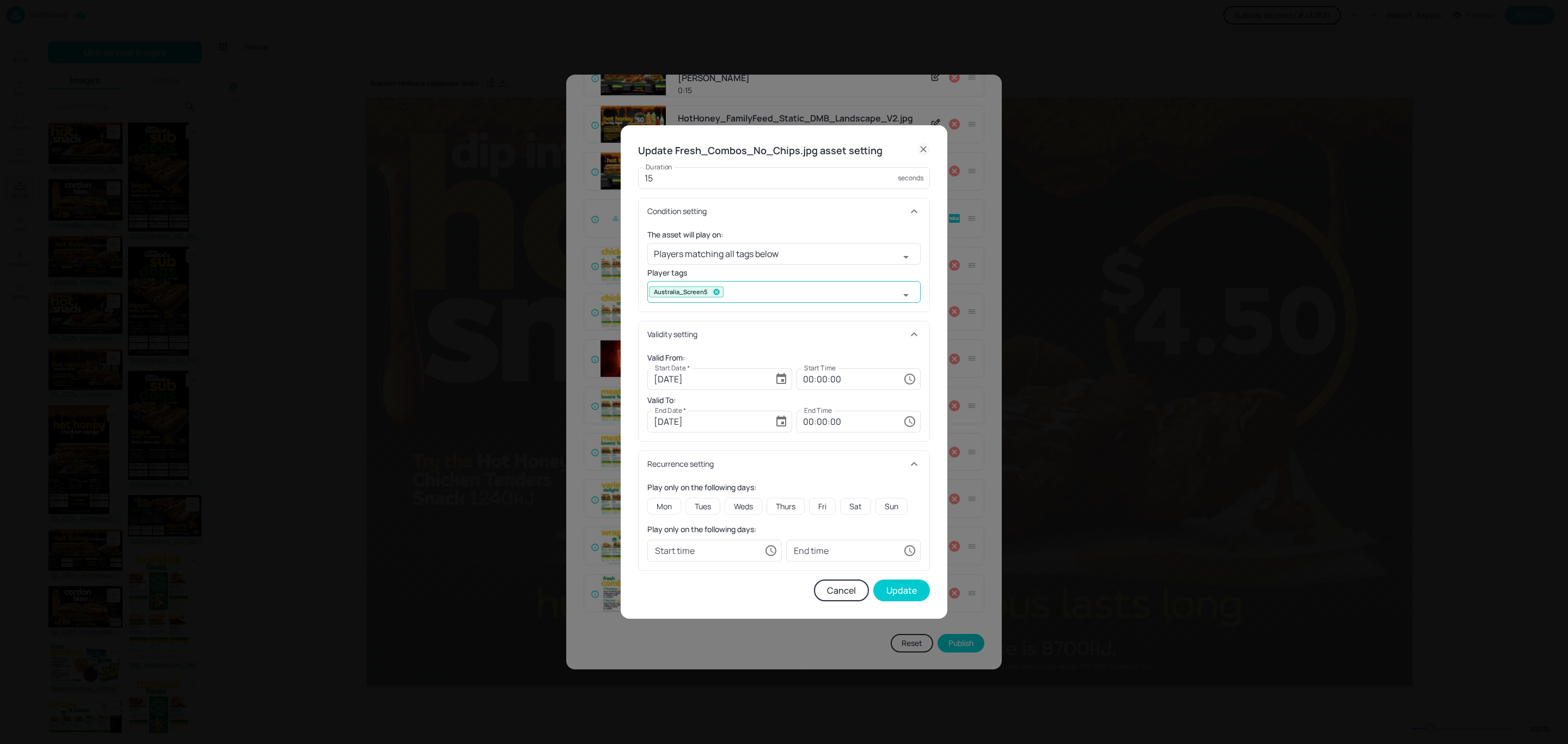
click at [717, 289] on icon at bounding box center [717, 292] width 6 height 6
click at [714, 286] on input "text" at bounding box center [773, 292] width 252 height 22
type input "screen1"
drag, startPoint x: 924, startPoint y: 271, endPoint x: 940, endPoint y: 167, distance: 105.2
click at [924, 270] on div "The asset will play on: Players matching all tags below ​ Player tags ​" at bounding box center [784, 268] width 291 height 87
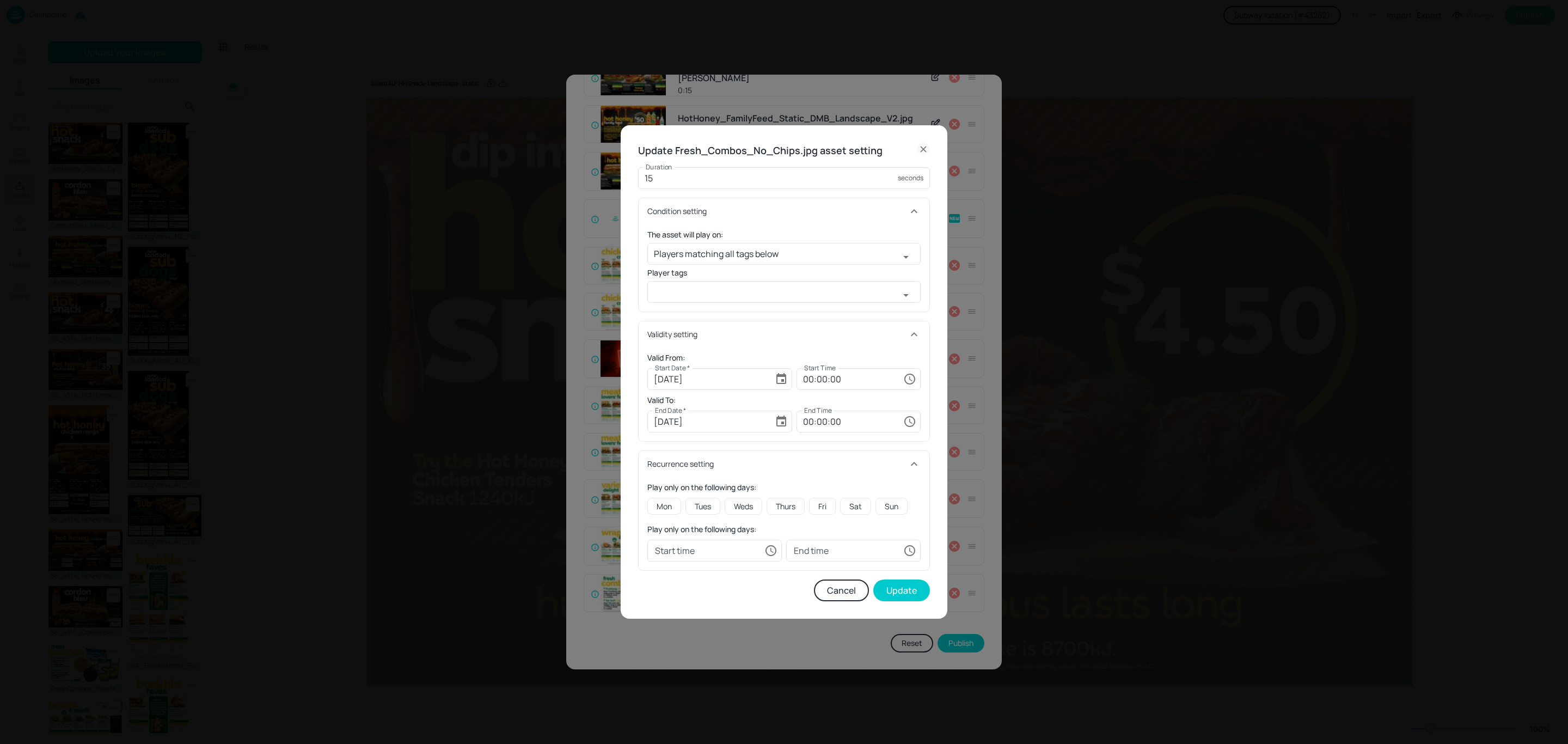
click at [925, 152] on icon at bounding box center [924, 149] width 13 height 13
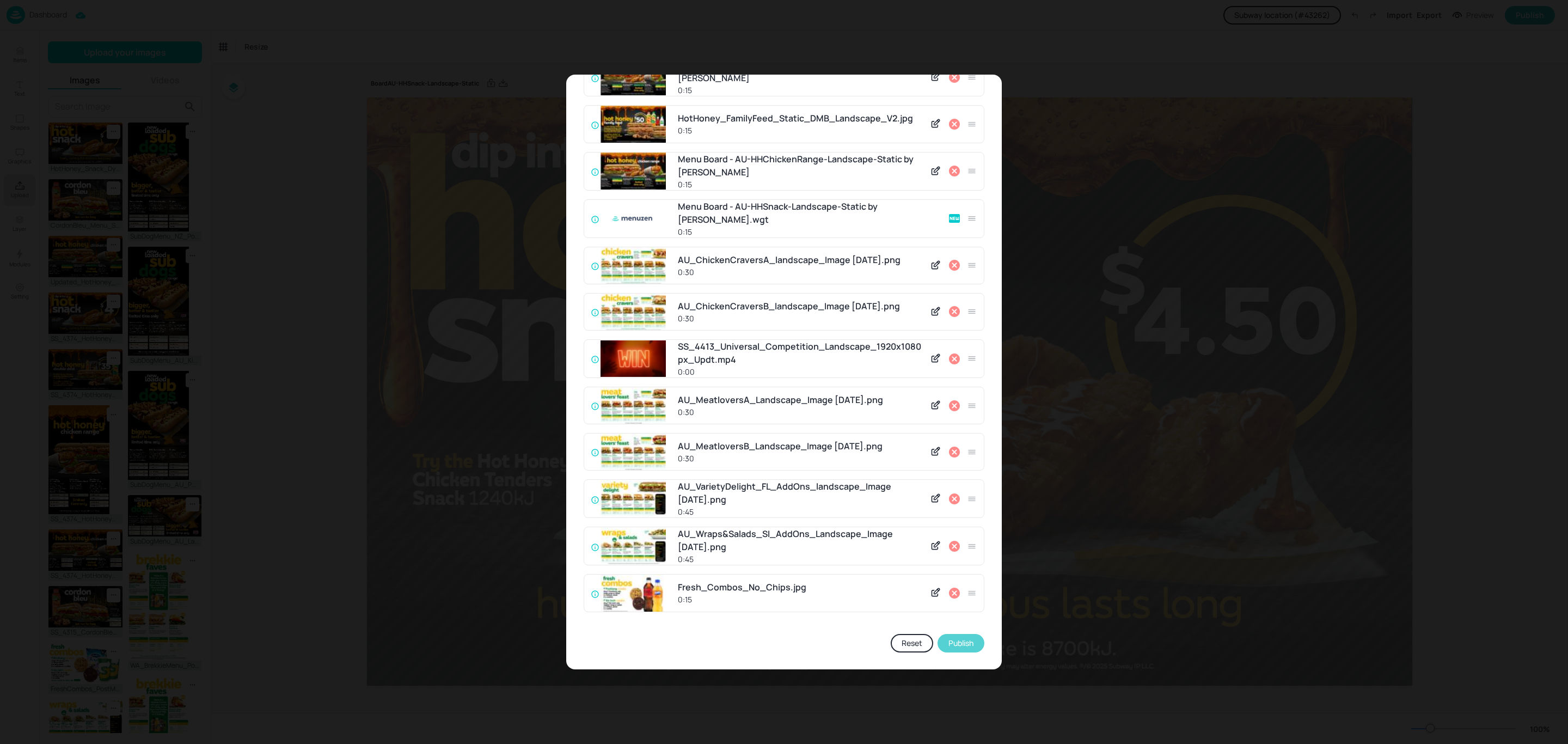
click at [965, 646] on button "Publish" at bounding box center [961, 643] width 47 height 19
